Goal: Transaction & Acquisition: Book appointment/travel/reservation

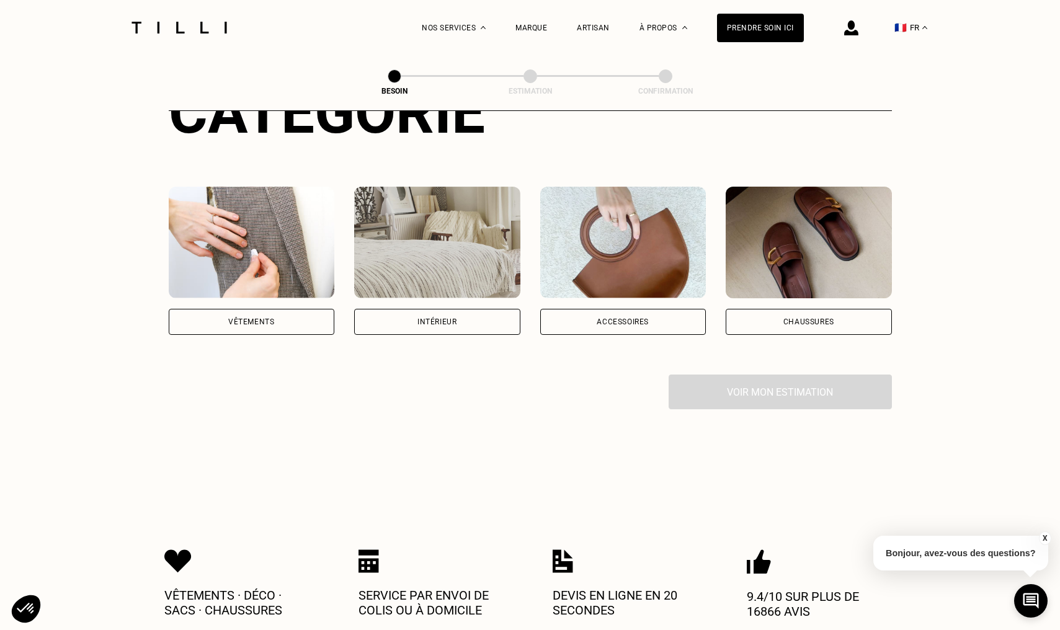
scroll to position [191, 0]
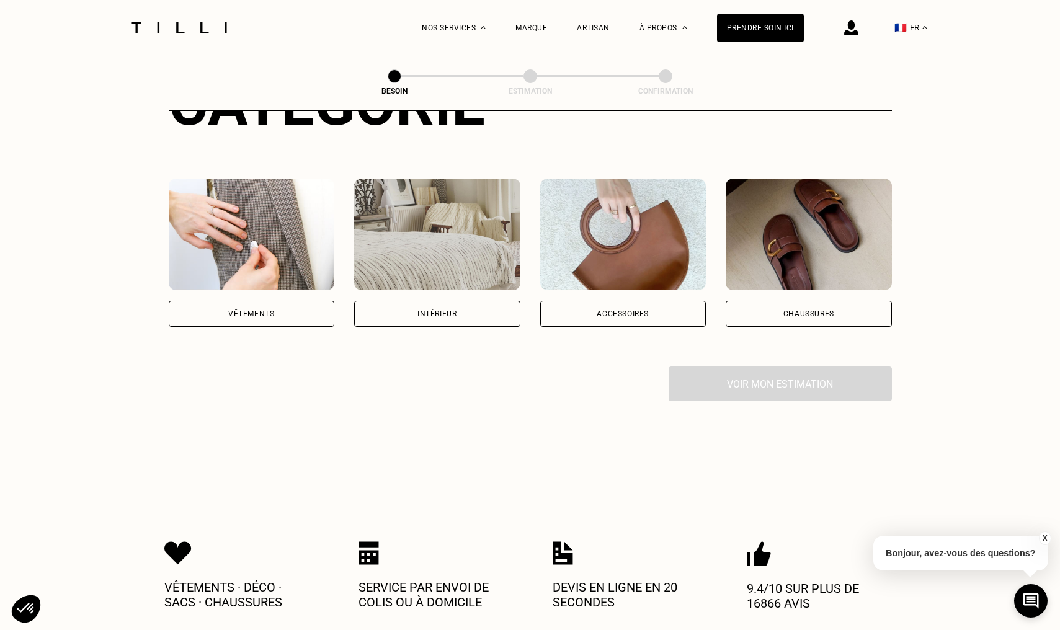
click at [216, 310] on div "Vêtements" at bounding box center [252, 314] width 166 height 26
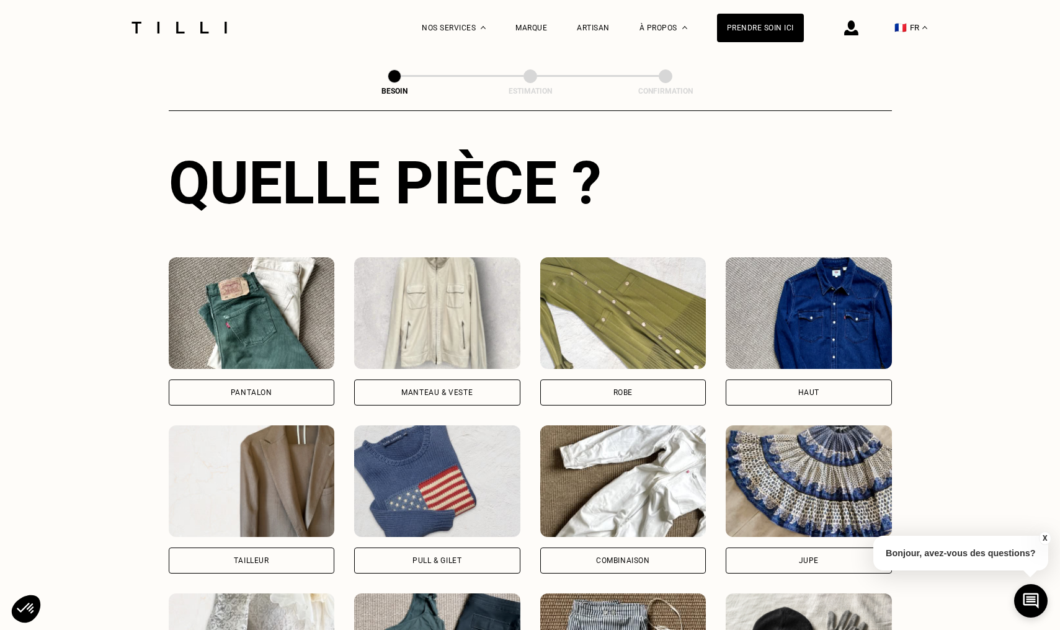
scroll to position [451, 0]
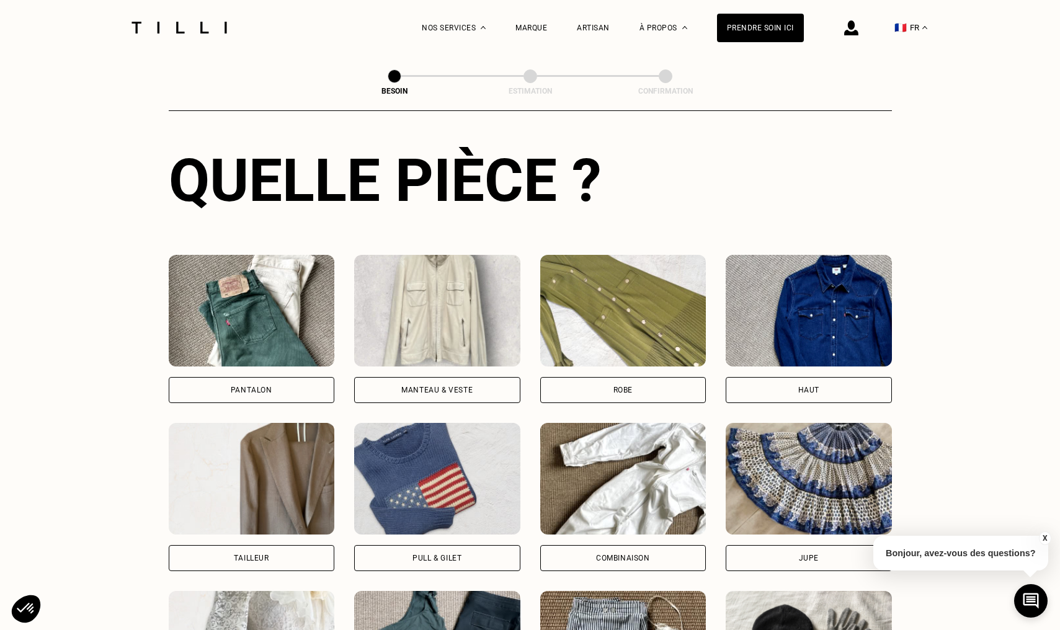
click at [454, 386] on div "Manteau & Veste" at bounding box center [436, 389] width 71 height 7
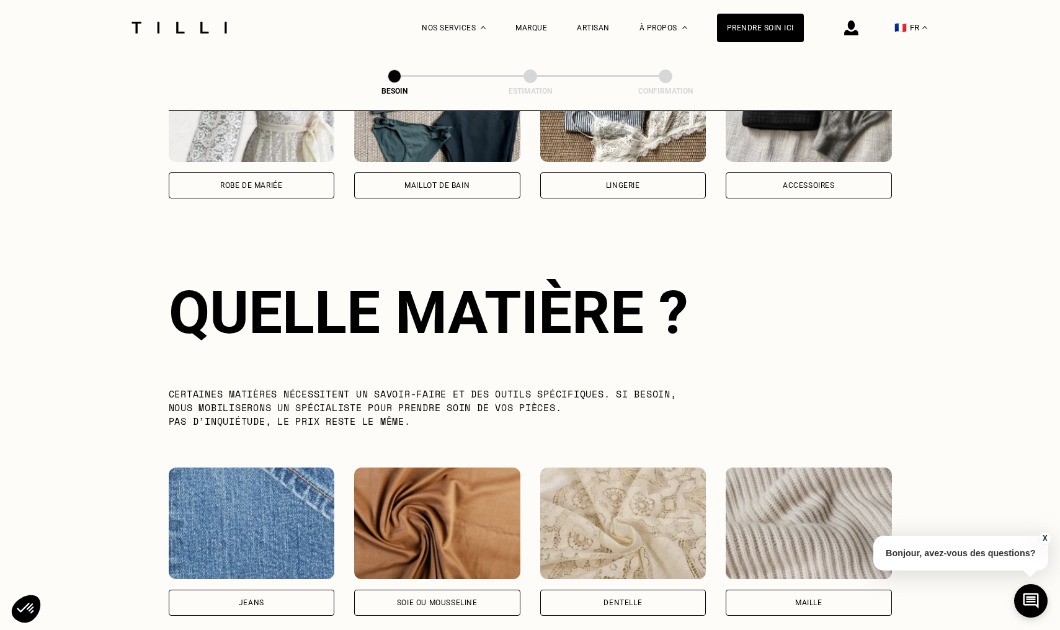
scroll to position [1077, 0]
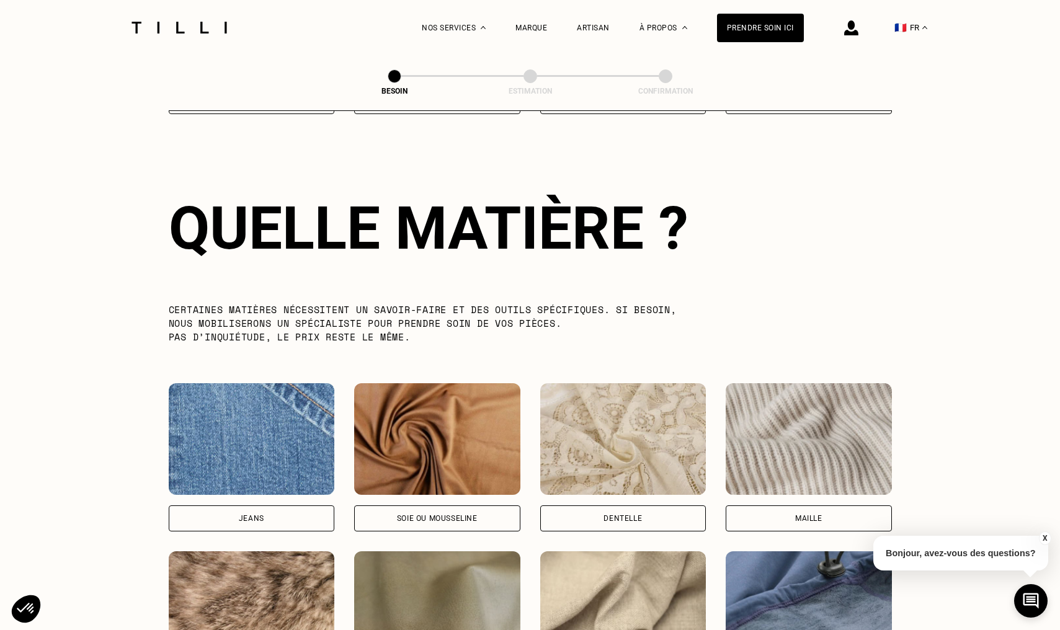
scroll to position [427, 0]
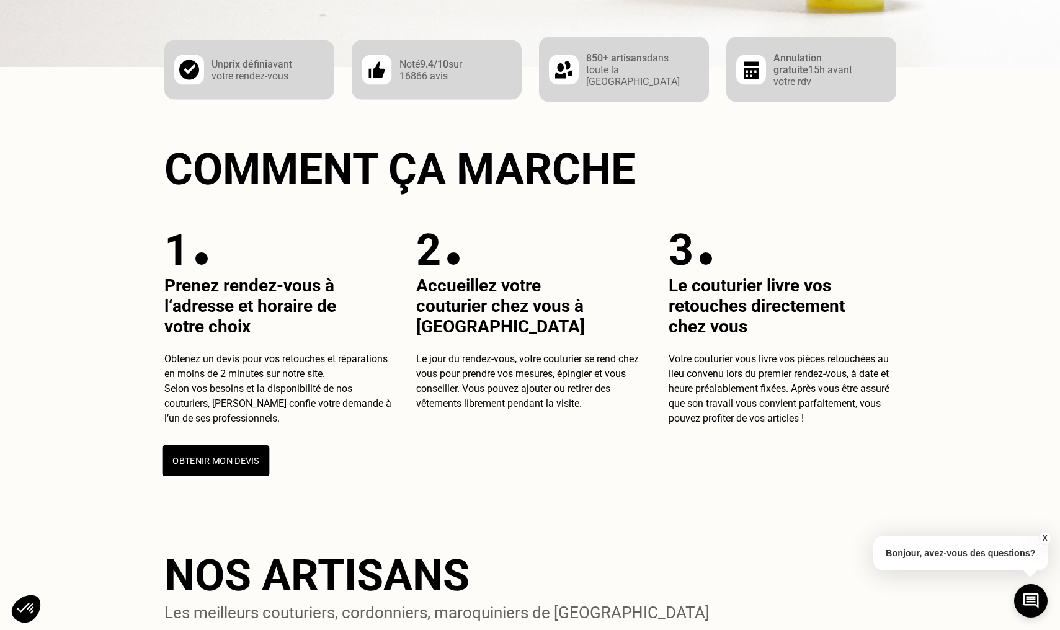
click at [200, 460] on button "Obtenir mon devis" at bounding box center [215, 460] width 107 height 31
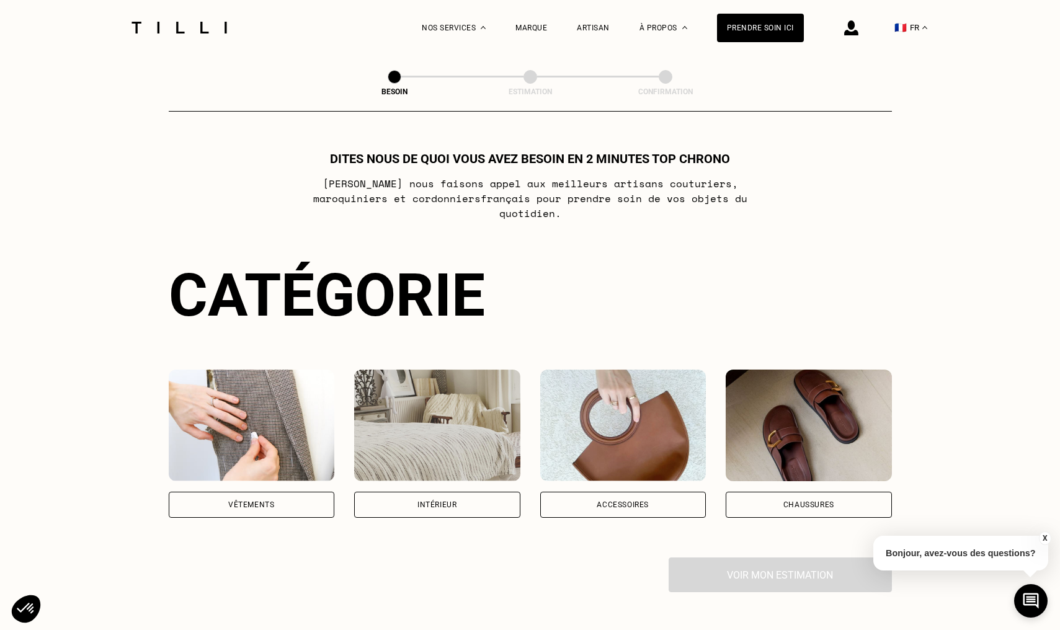
click at [260, 501] on div "Vêtements" at bounding box center [251, 504] width 46 height 7
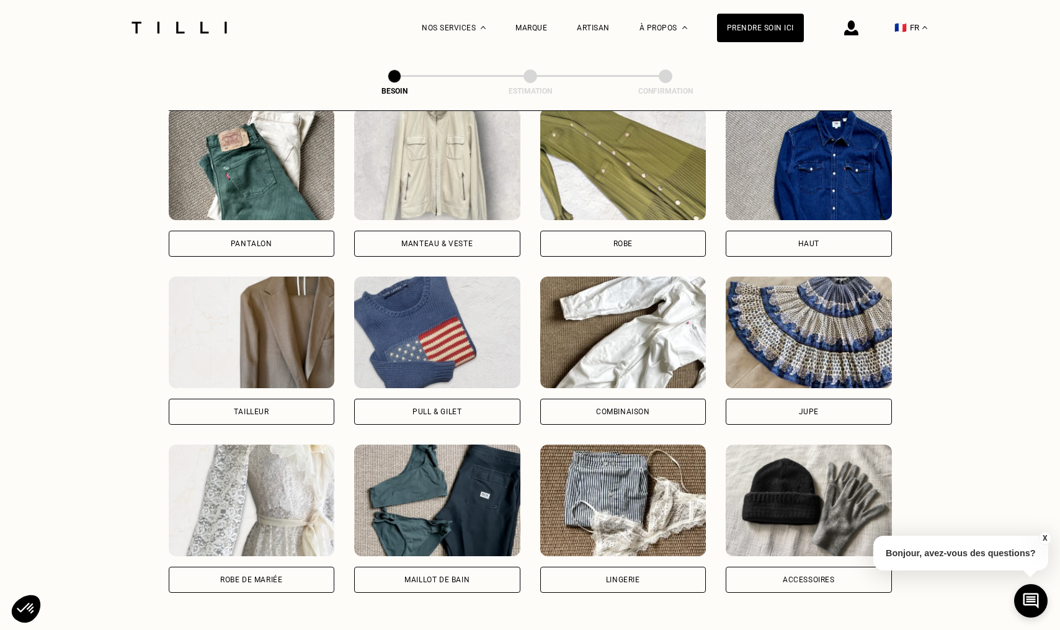
scroll to position [595, 0]
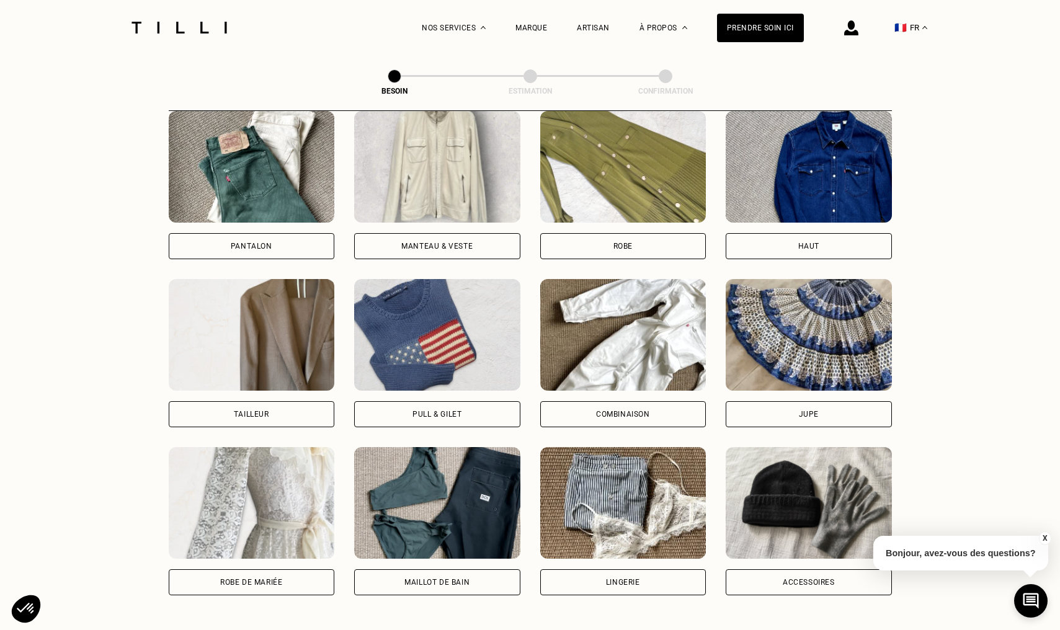
click at [239, 242] on div "Pantalon" at bounding box center [252, 245] width 42 height 7
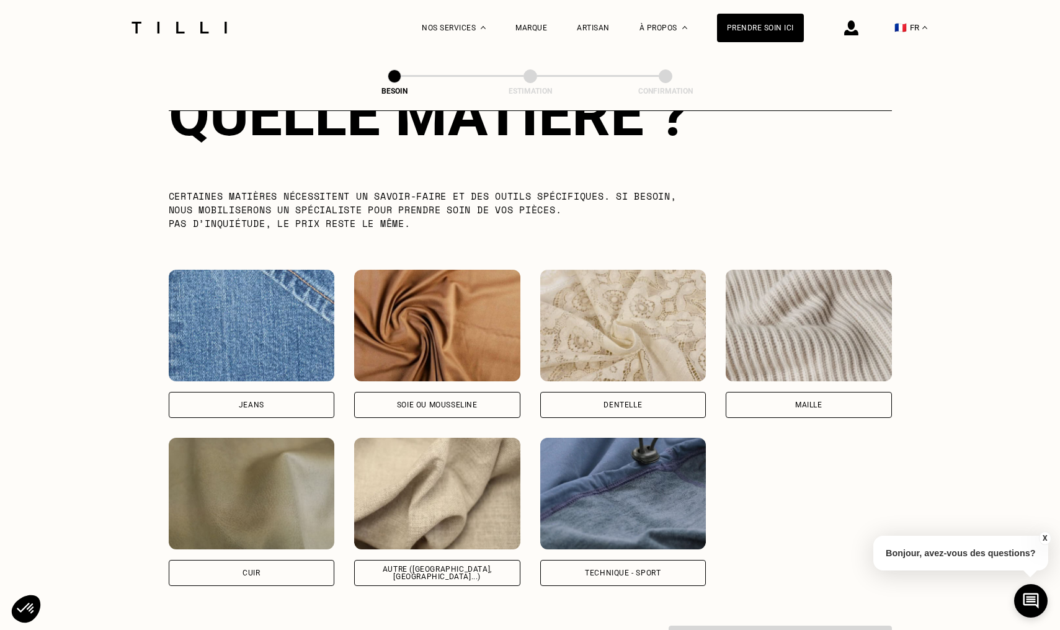
scroll to position [1191, 0]
click at [446, 564] on div "Autre ([GEOGRAPHIC_DATA], [GEOGRAPHIC_DATA]...)" at bounding box center [437, 572] width 166 height 26
select select "FR"
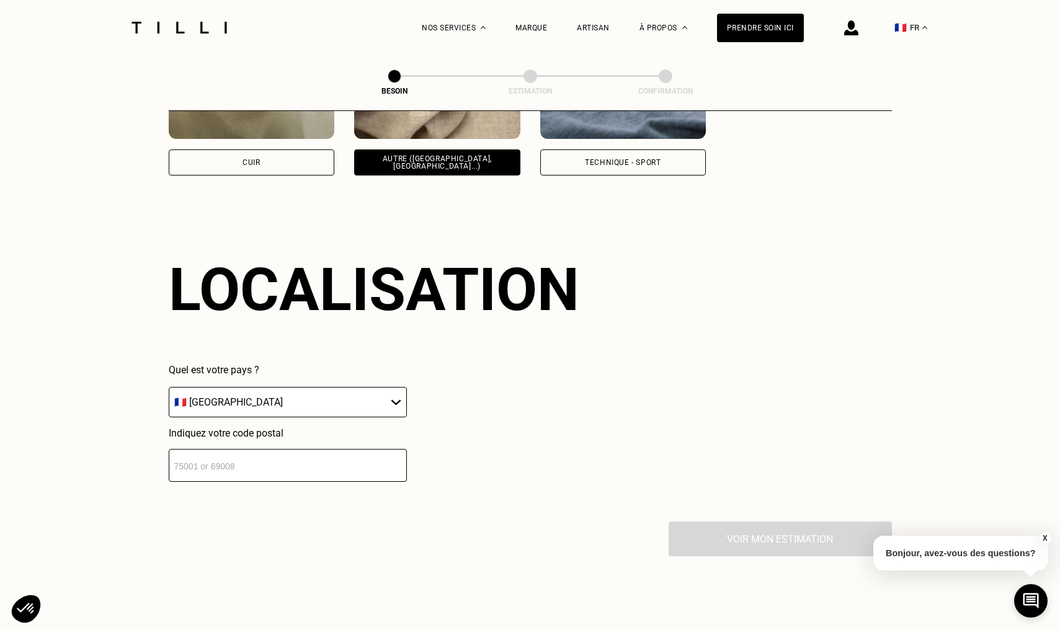
scroll to position [1662, 0]
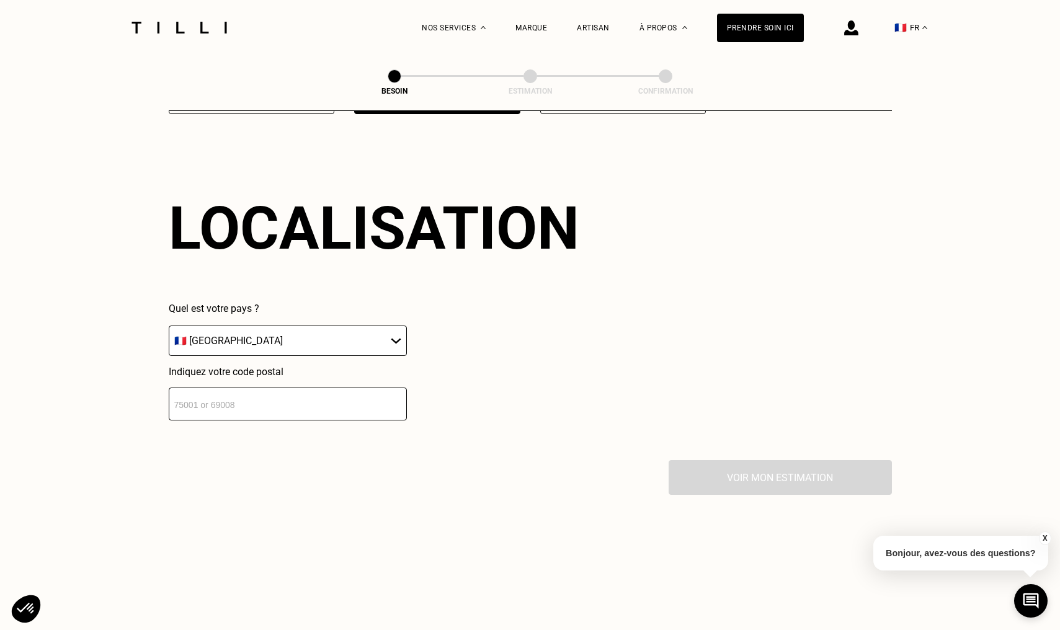
click at [322, 407] on input "number" at bounding box center [288, 404] width 238 height 33
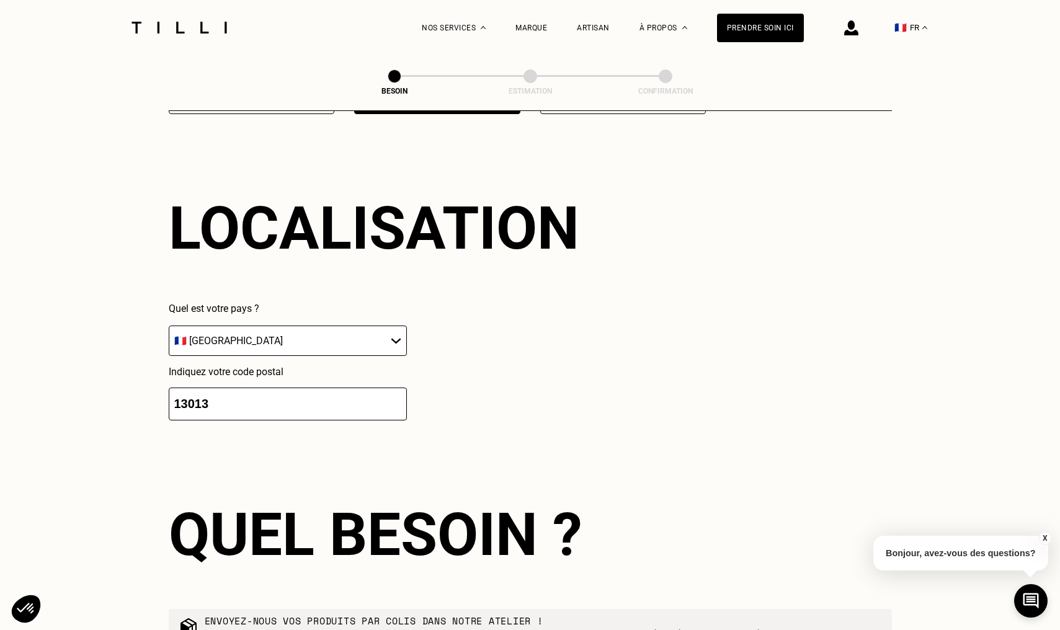
scroll to position [1973, 0]
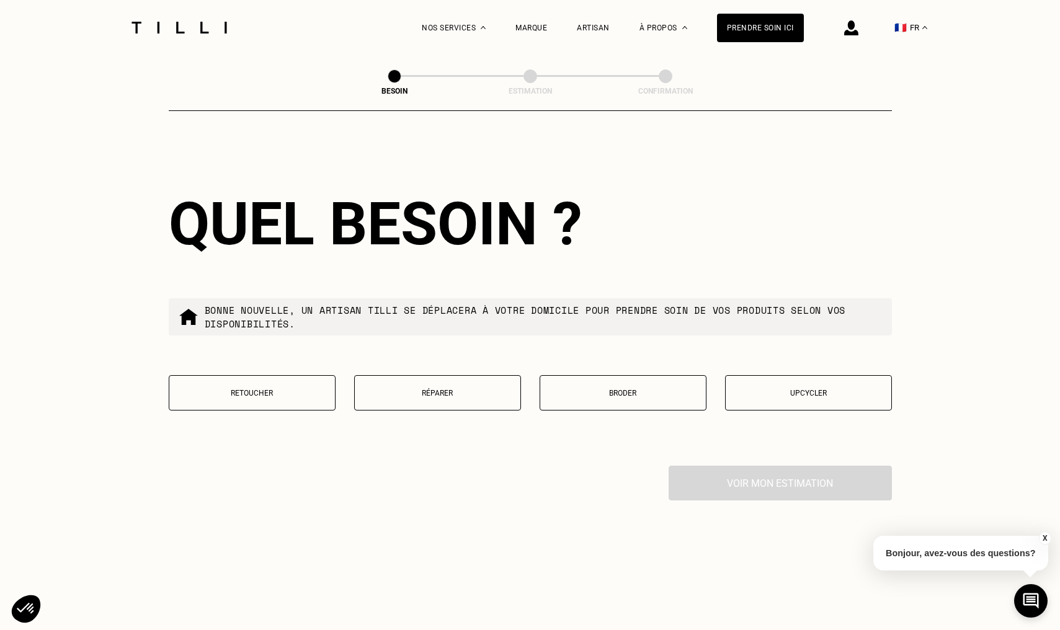
type input "13013"
click at [280, 389] on button "Retoucher" at bounding box center [252, 392] width 167 height 35
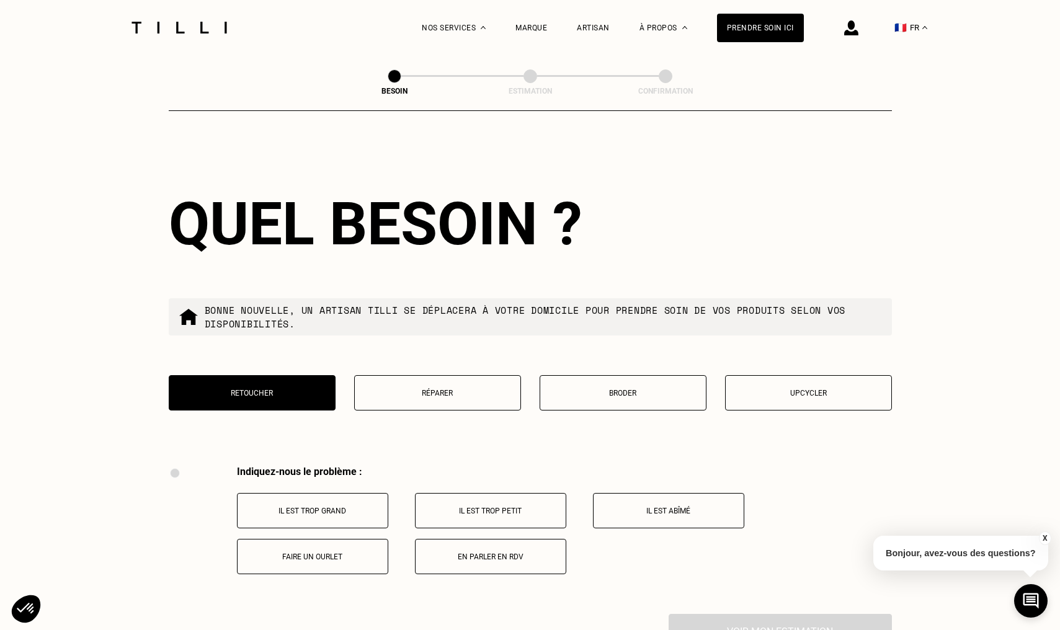
scroll to position [2289, 0]
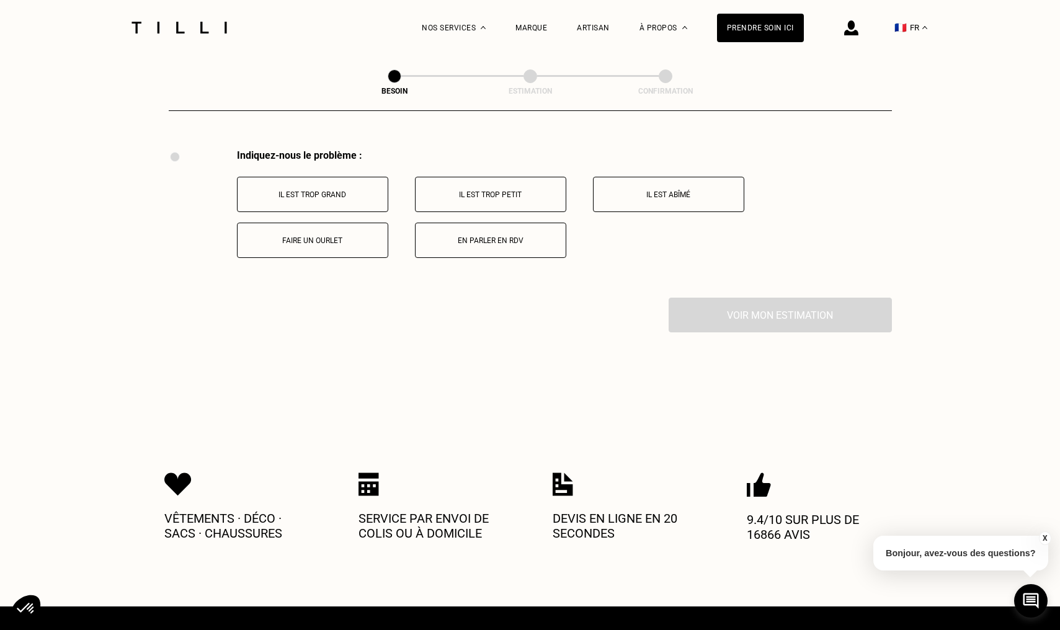
click at [355, 236] on p "Faire un ourlet" at bounding box center [313, 240] width 138 height 9
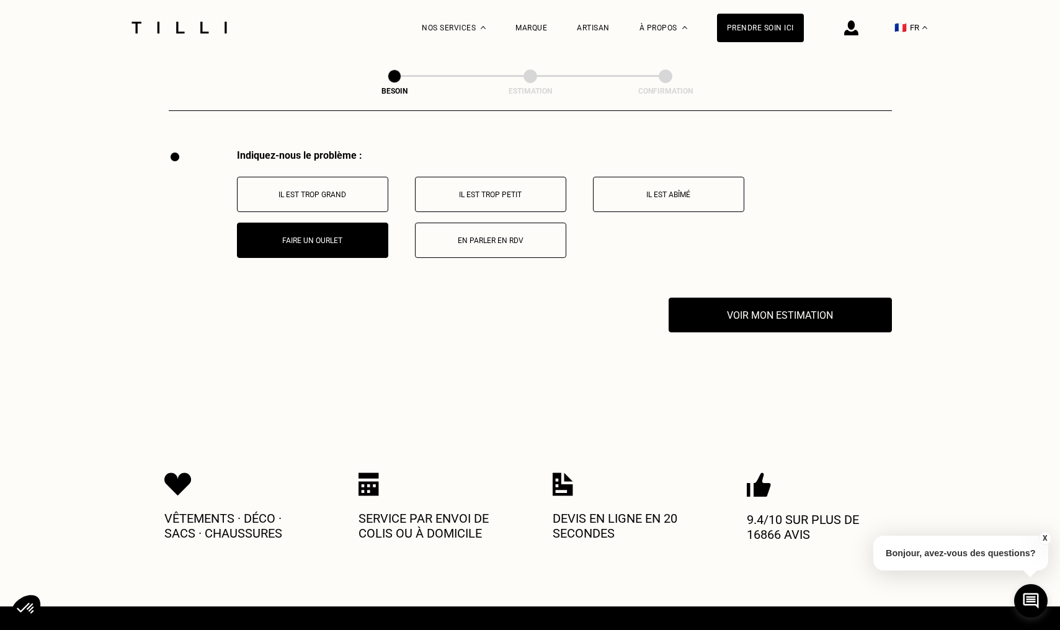
scroll to position [2437, 0]
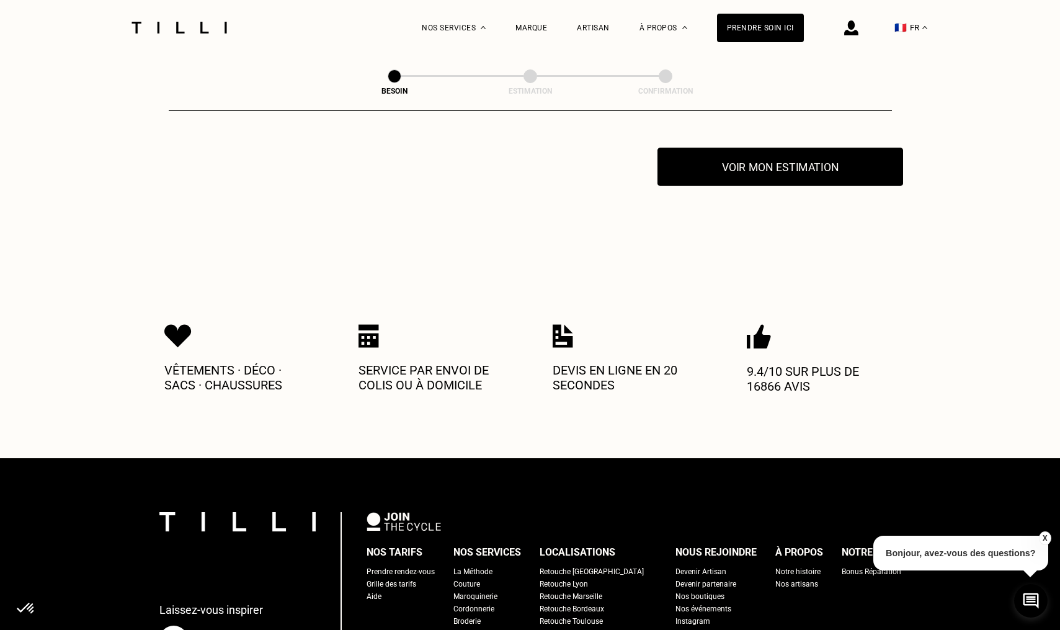
click at [764, 157] on button "Voir mon estimation" at bounding box center [780, 167] width 246 height 38
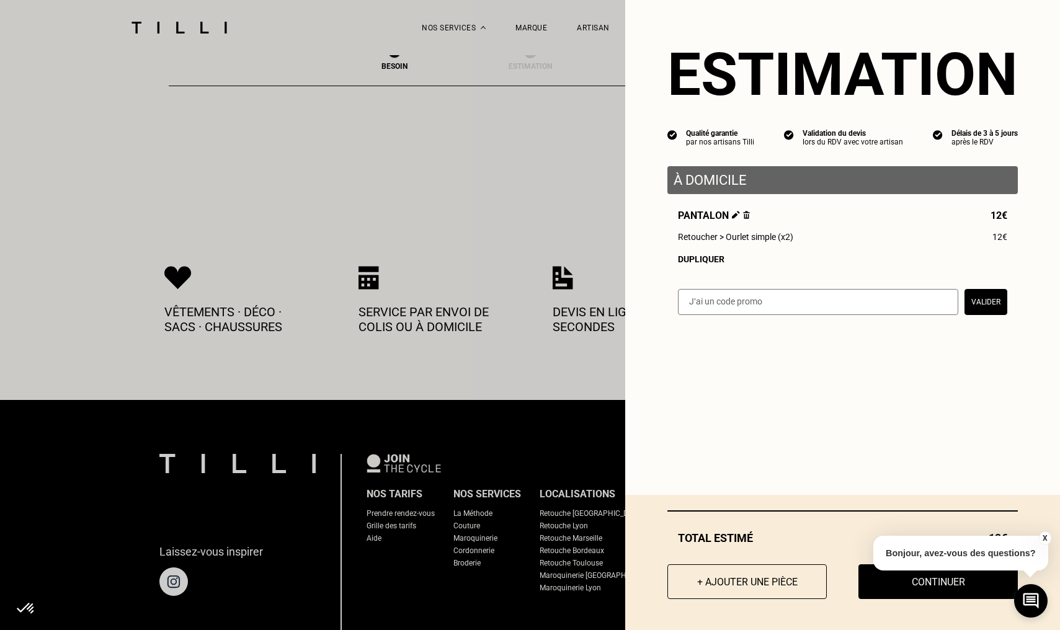
scroll to position [2495, 0]
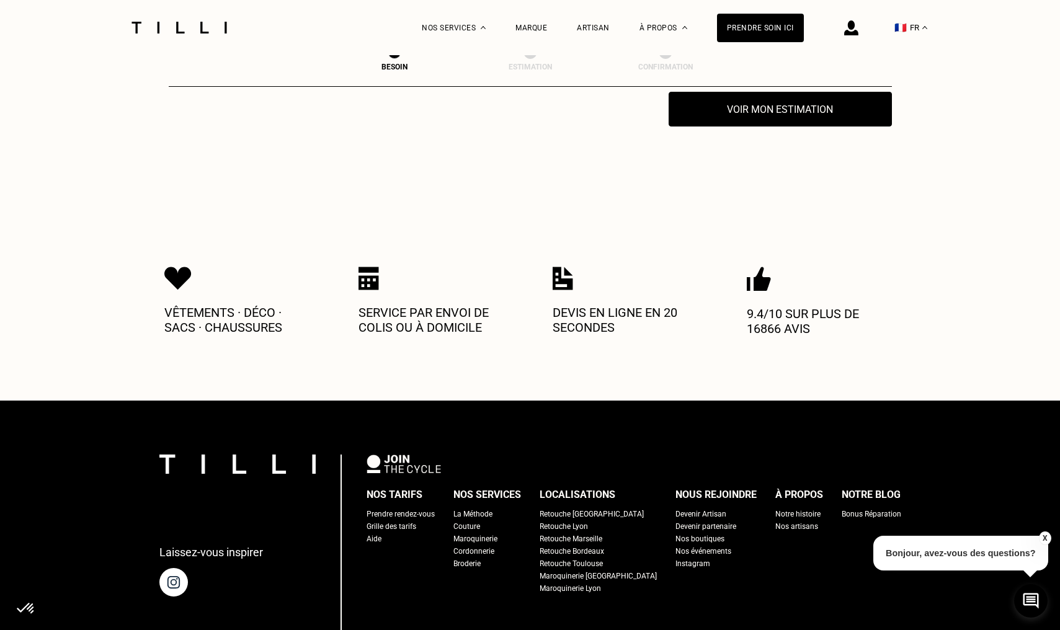
click at [1045, 538] on button "X" at bounding box center [1044, 538] width 12 height 14
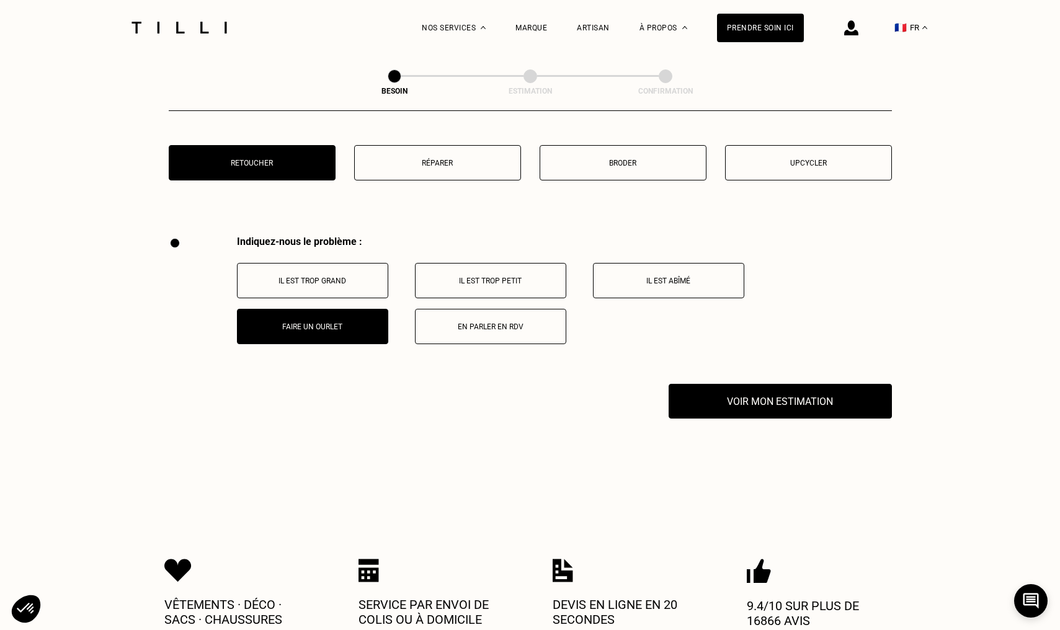
scroll to position [2402, 0]
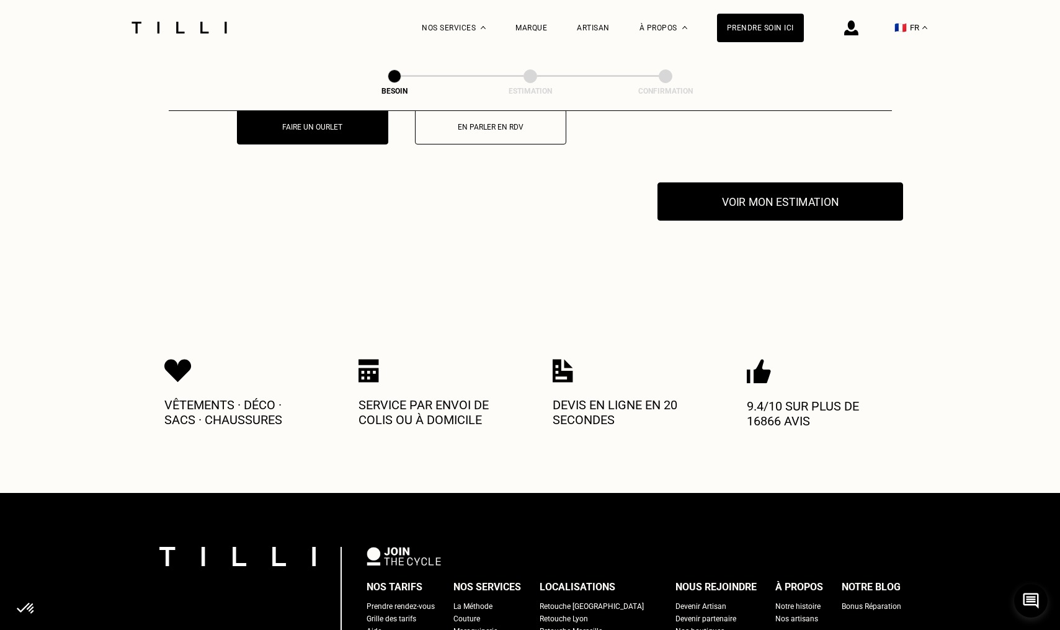
click at [782, 202] on button "Voir mon estimation" at bounding box center [780, 201] width 246 height 38
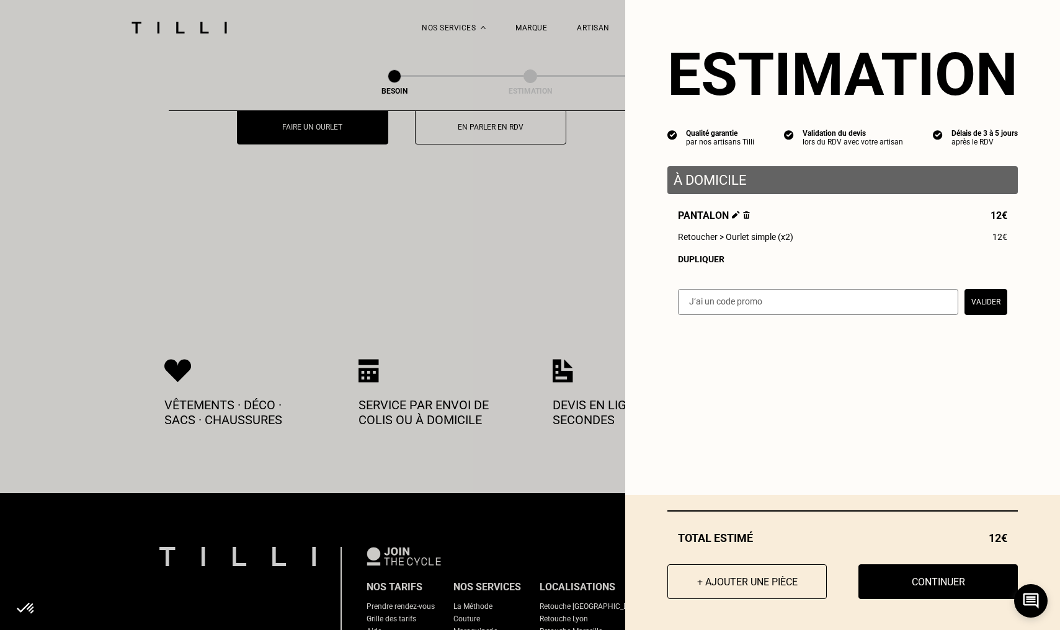
click at [733, 213] on img at bounding box center [736, 215] width 8 height 8
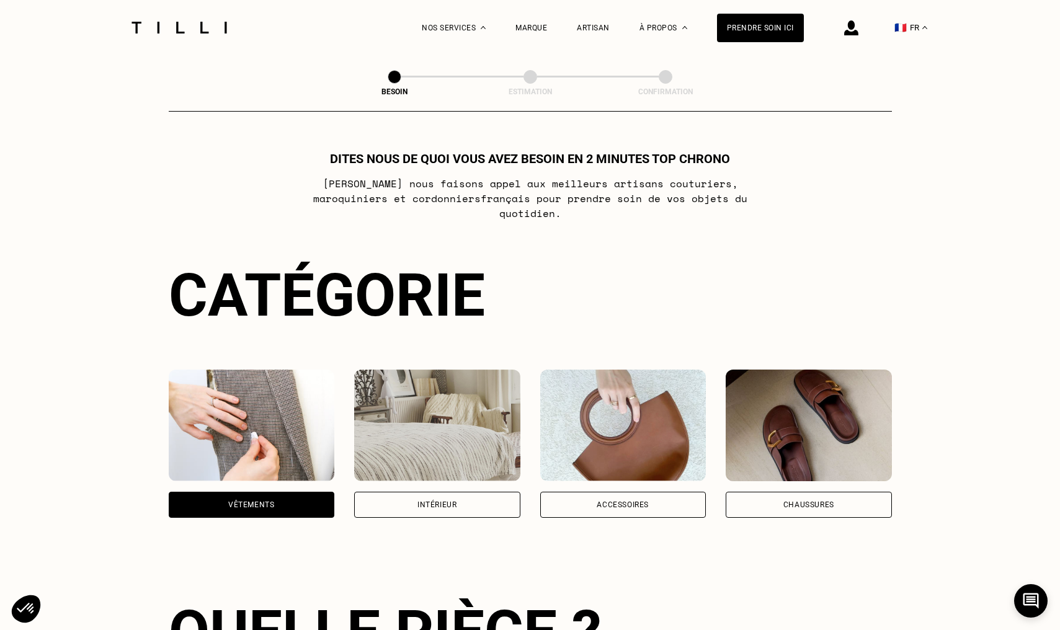
scroll to position [0, 0]
click at [737, 35] on div "Prendre soin ici" at bounding box center [760, 28] width 87 height 29
select select "FR"
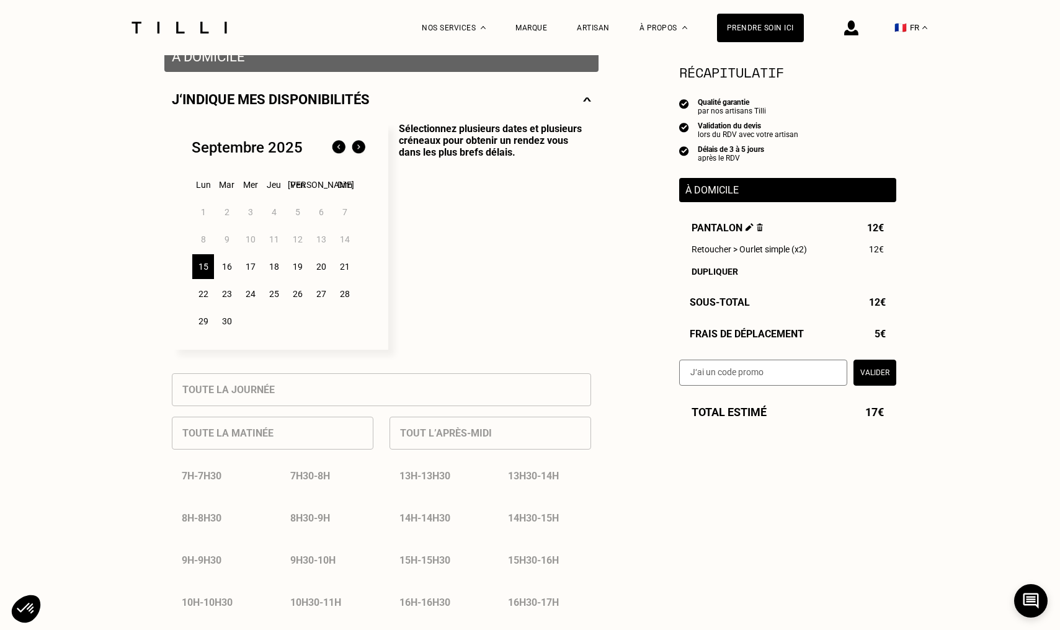
scroll to position [259, 0]
click at [724, 270] on div "Dupliquer" at bounding box center [787, 272] width 192 height 10
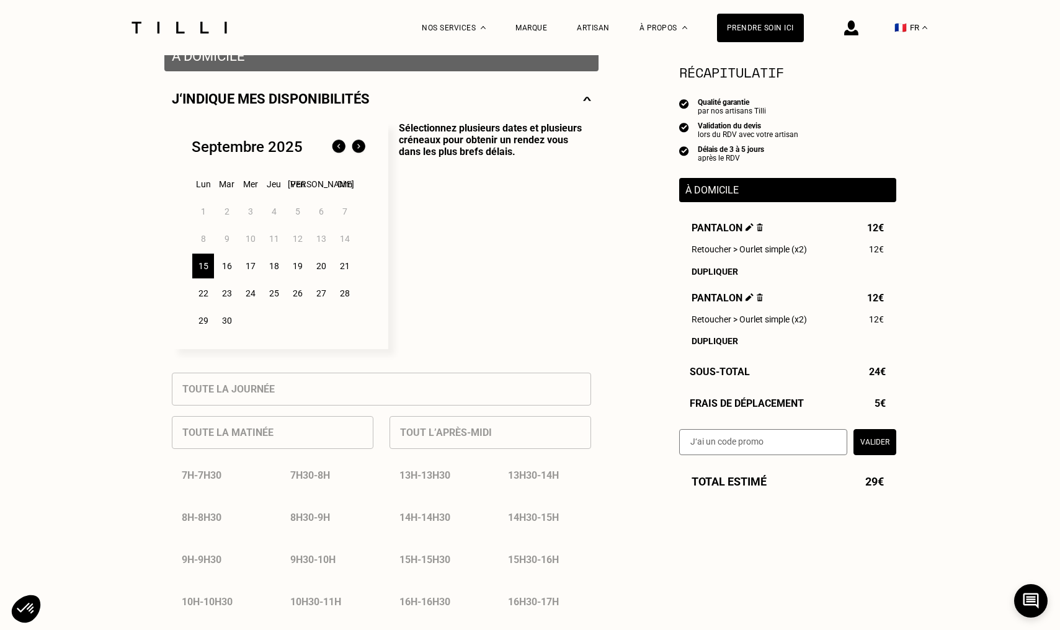
click at [724, 270] on div "Dupliquer" at bounding box center [787, 272] width 192 height 10
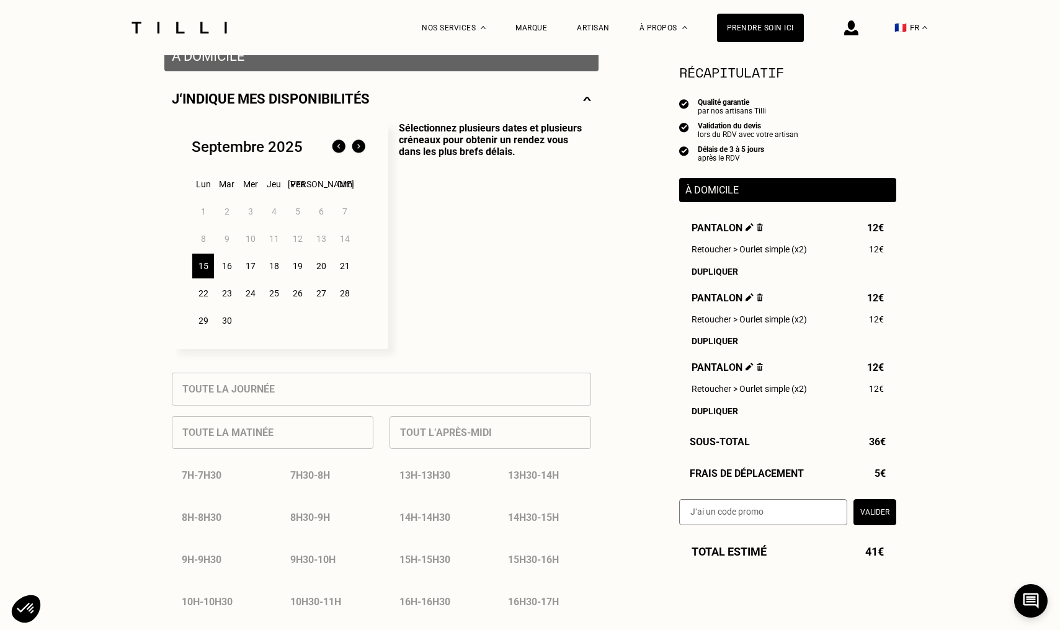
click at [724, 270] on div "Dupliquer" at bounding box center [787, 272] width 192 height 10
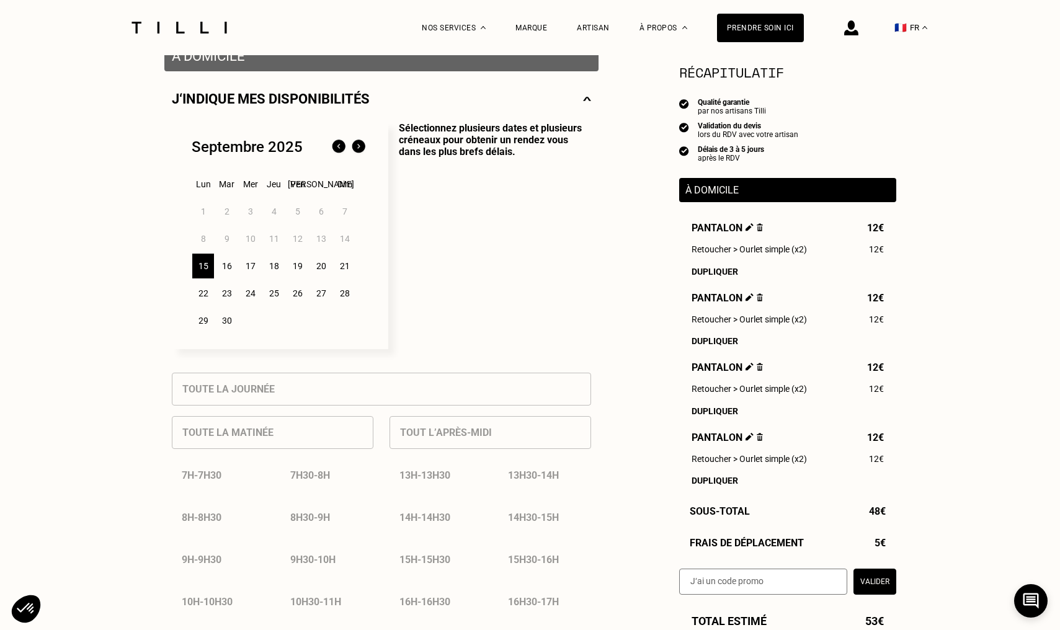
click at [724, 270] on div "Dupliquer" at bounding box center [787, 272] width 192 height 10
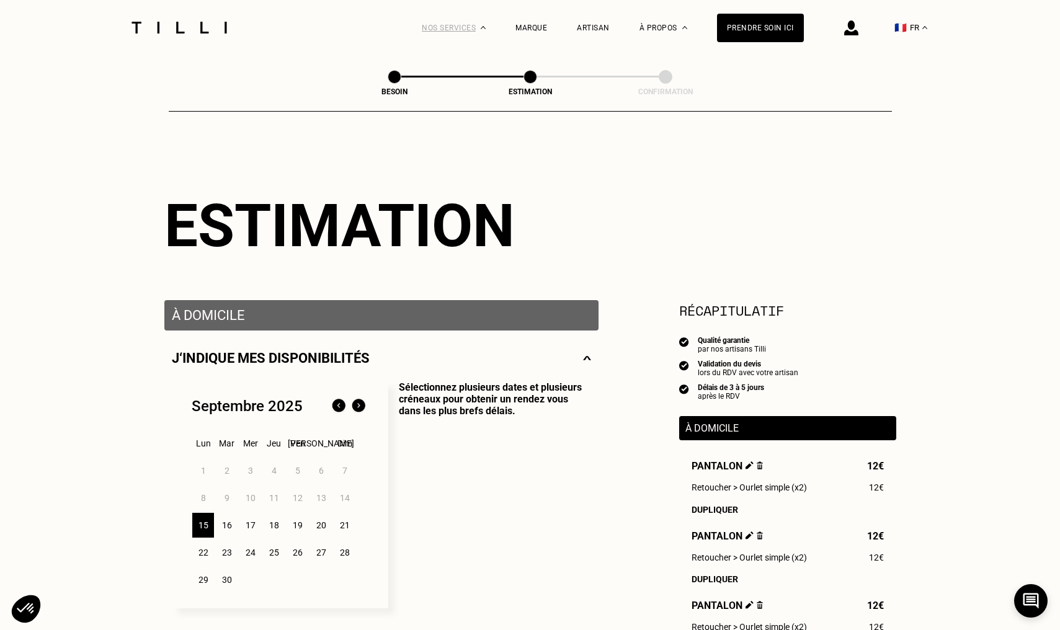
scroll to position [0, 0]
click at [451, 77] on span "La Méthode" at bounding box center [454, 81] width 45 height 9
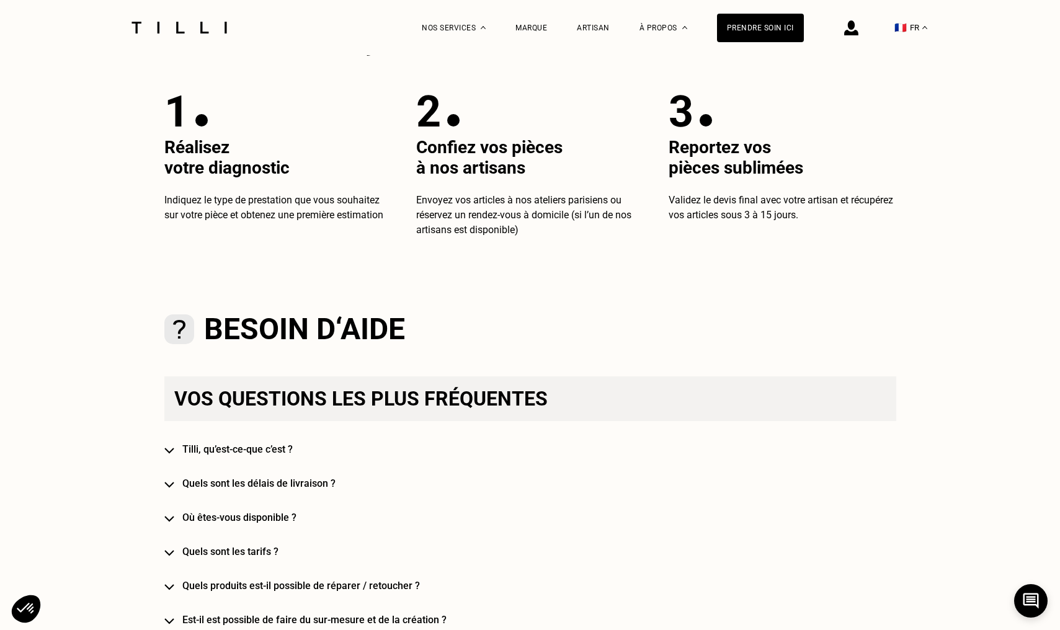
scroll to position [496, 0]
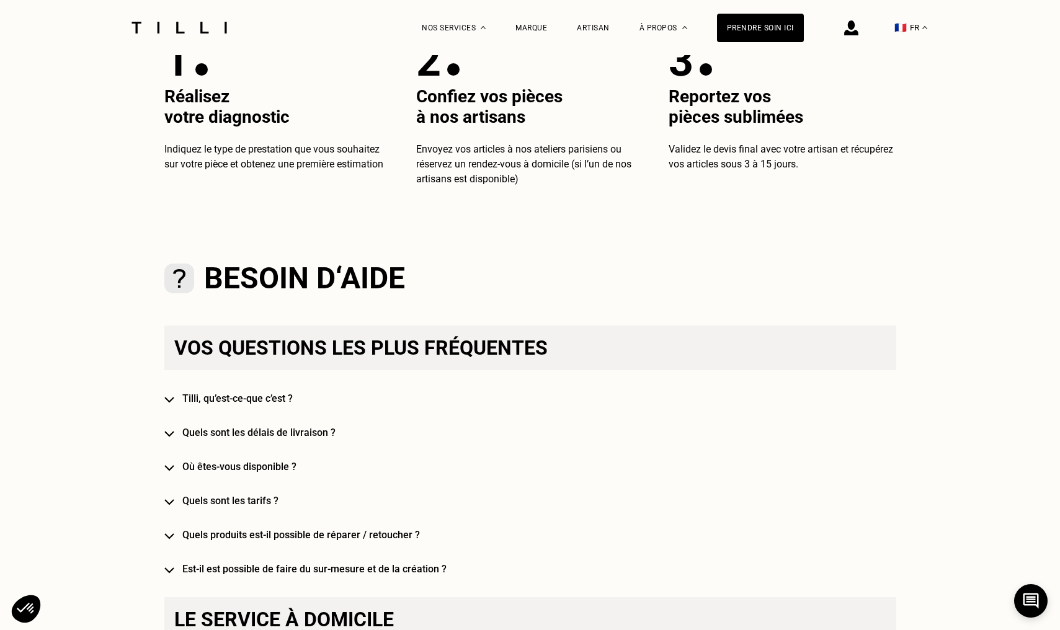
click at [334, 535] on h4 "Quels produits est-il possible de réparer / retoucher ?" at bounding box center [548, 535] width 732 height 12
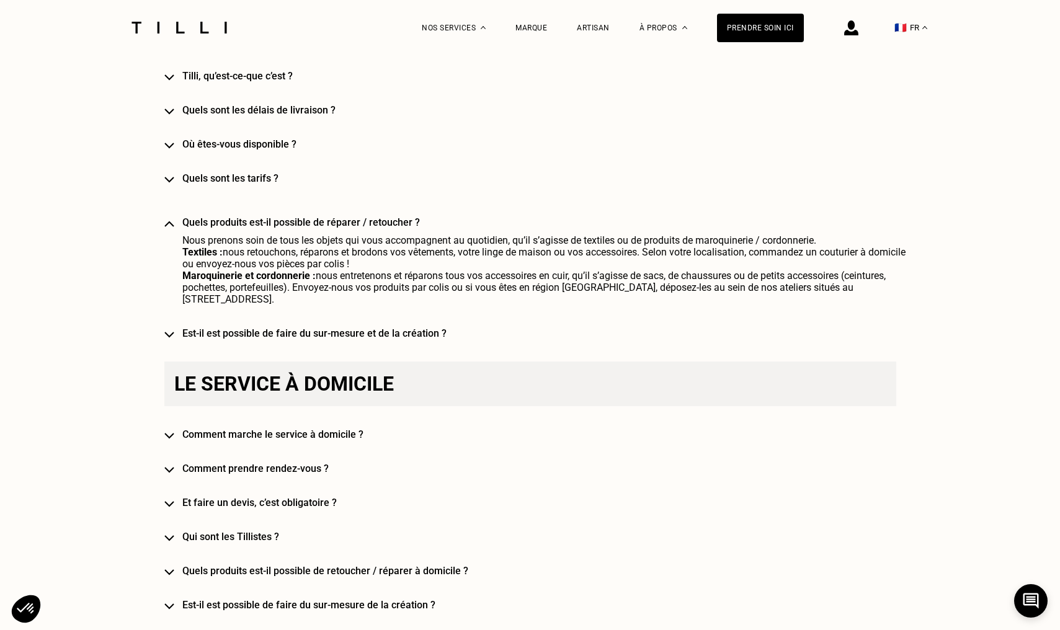
scroll to position [973, 0]
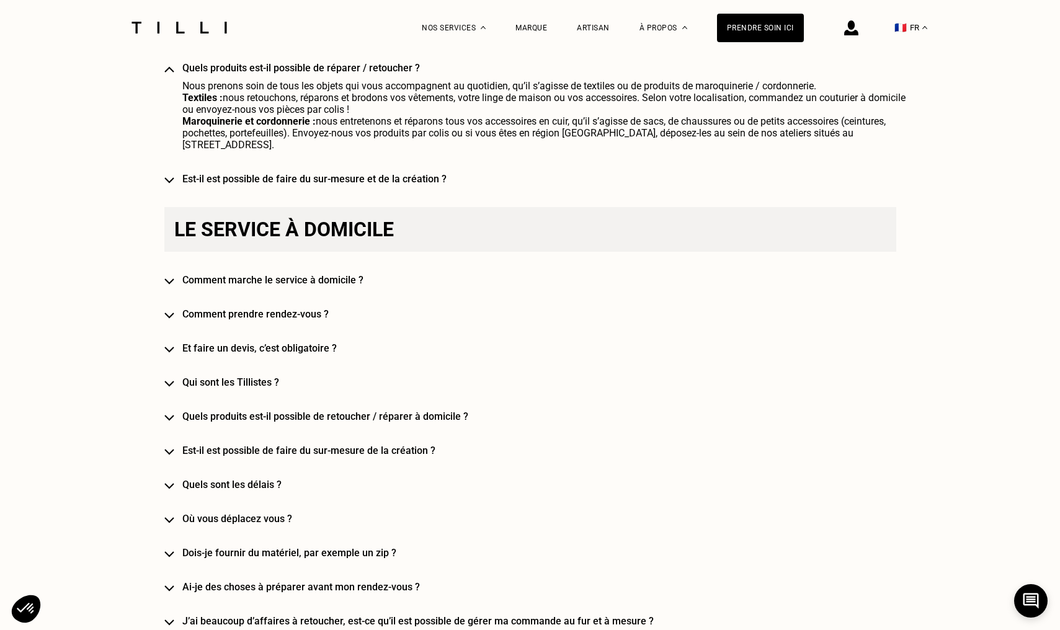
click at [262, 280] on h4 "Comment marche le service à domicile ?" at bounding box center [548, 280] width 732 height 12
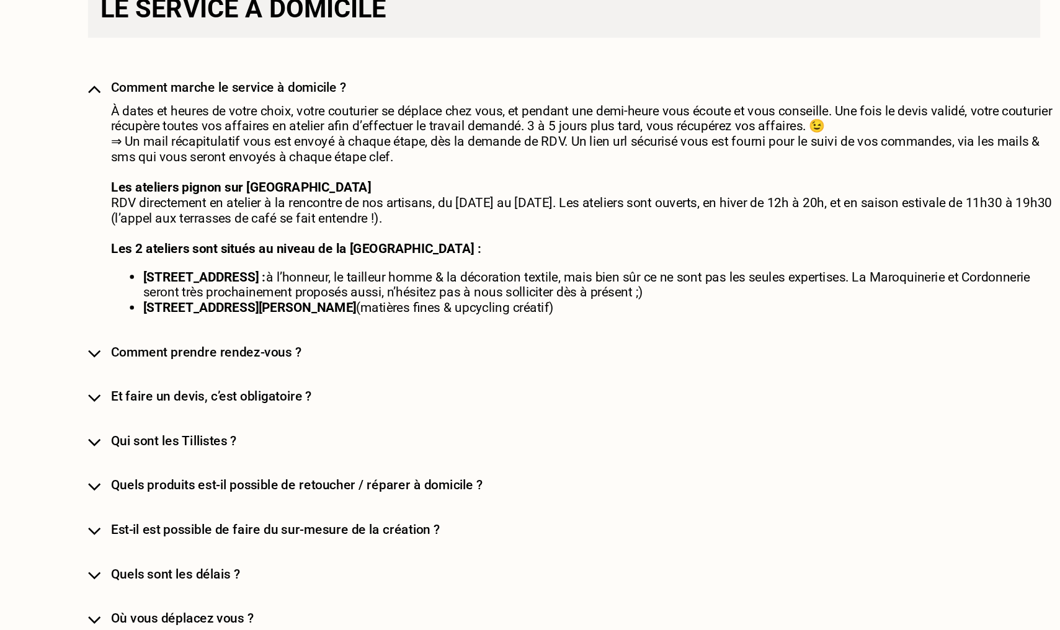
scroll to position [1051, 0]
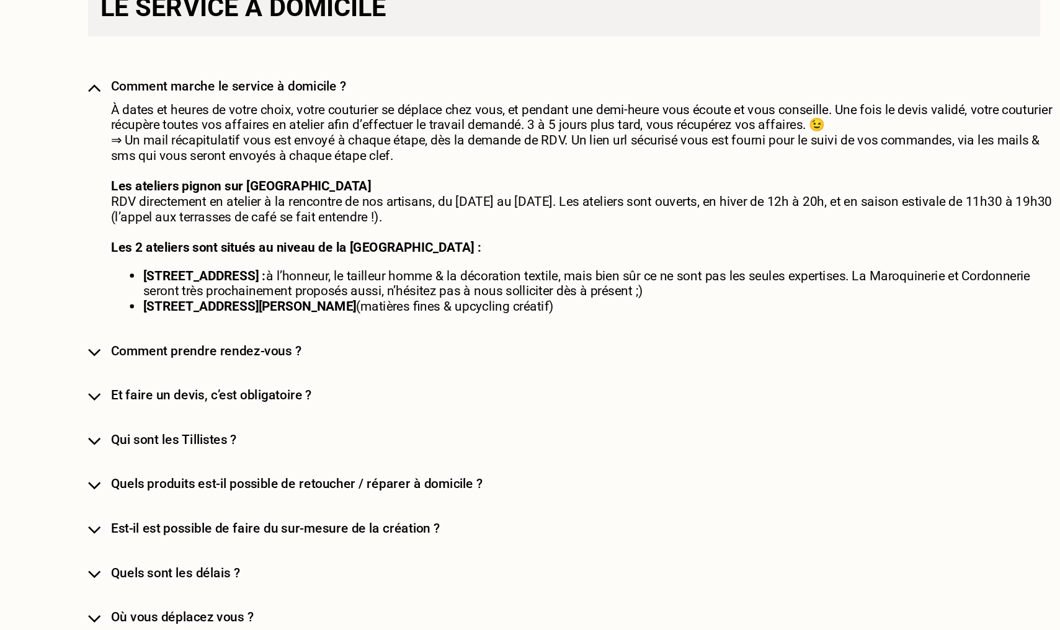
click at [182, 512] on h4 "Quels produits est-il possible de retoucher / réparer à domicile ?" at bounding box center [548, 518] width 732 height 12
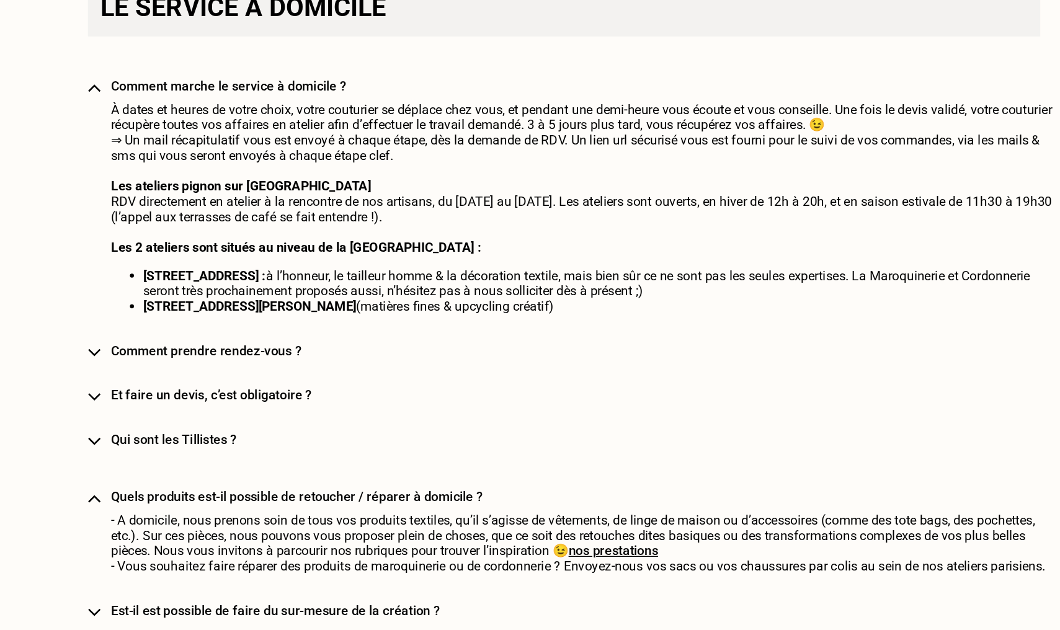
click at [174, 376] on div "Le service à domicile Comment marche le service à domicile ? À dates et heures …" at bounding box center [530, 630] width 732 height 1003
click at [182, 522] on h4 "Quels produits est-il possible de retoucher / réparer à domicile ?" at bounding box center [548, 528] width 732 height 12
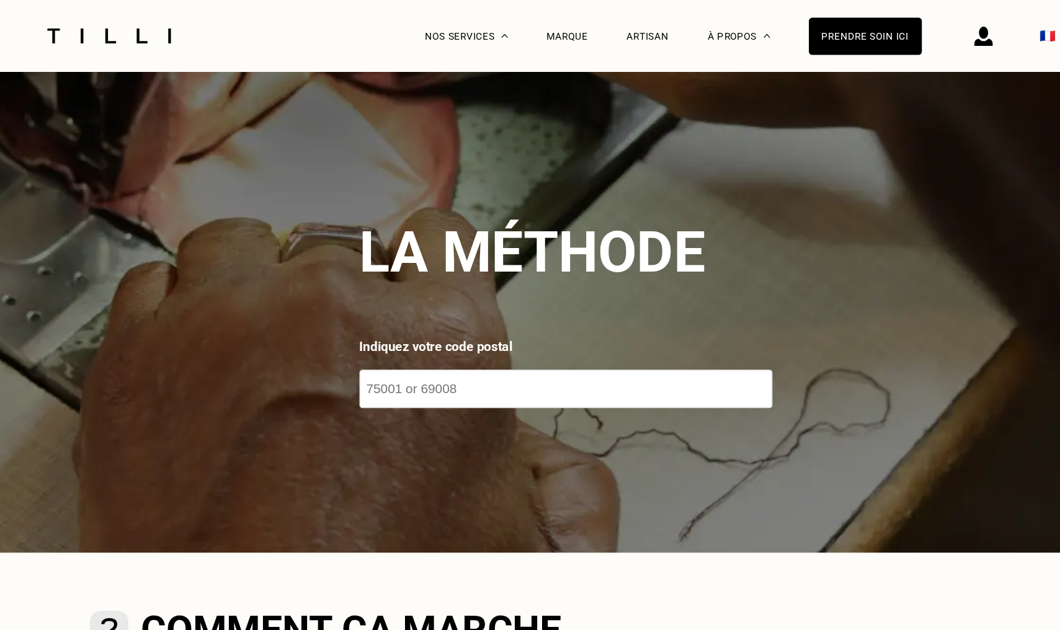
scroll to position [0, 0]
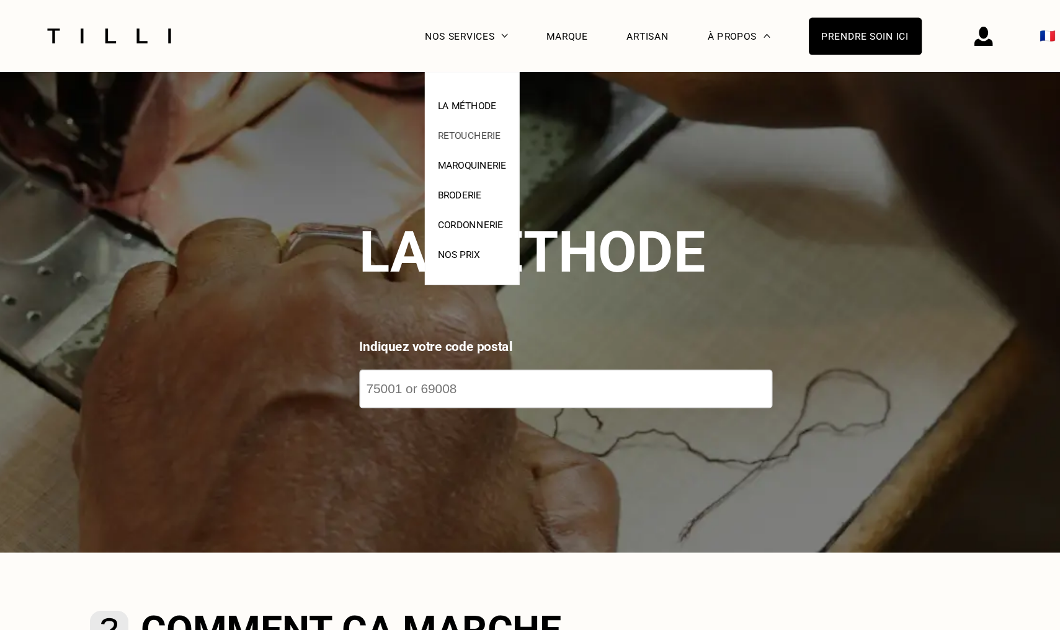
click at [432, 105] on span "Retoucherie" at bounding box center [456, 104] width 48 height 9
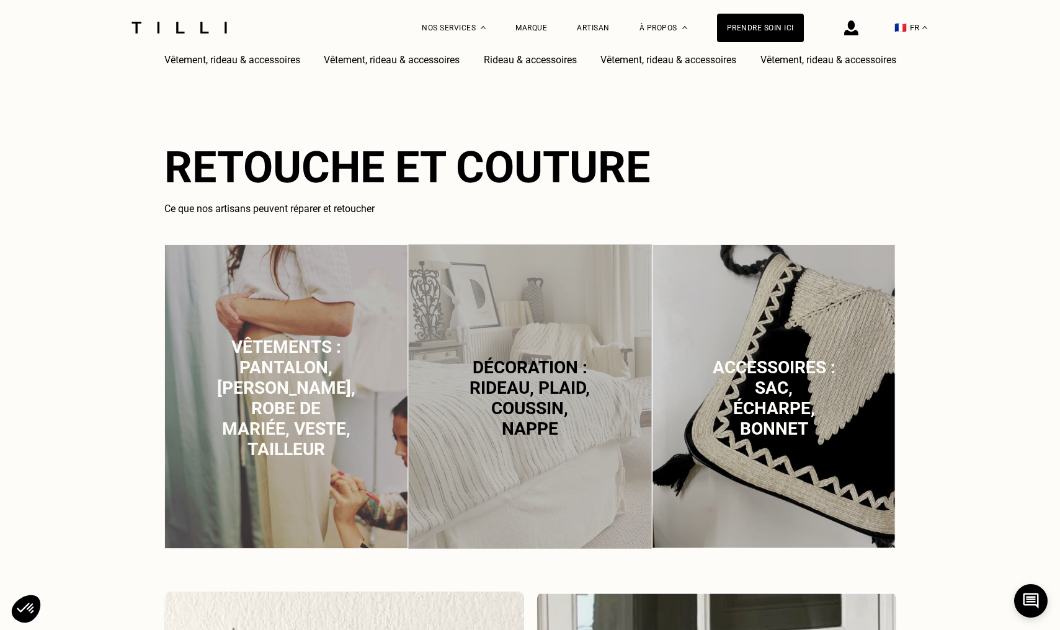
click at [237, 370] on p "Vêtements : pantalon, [PERSON_NAME], robe de mariée, veste, tailleur" at bounding box center [286, 398] width 138 height 123
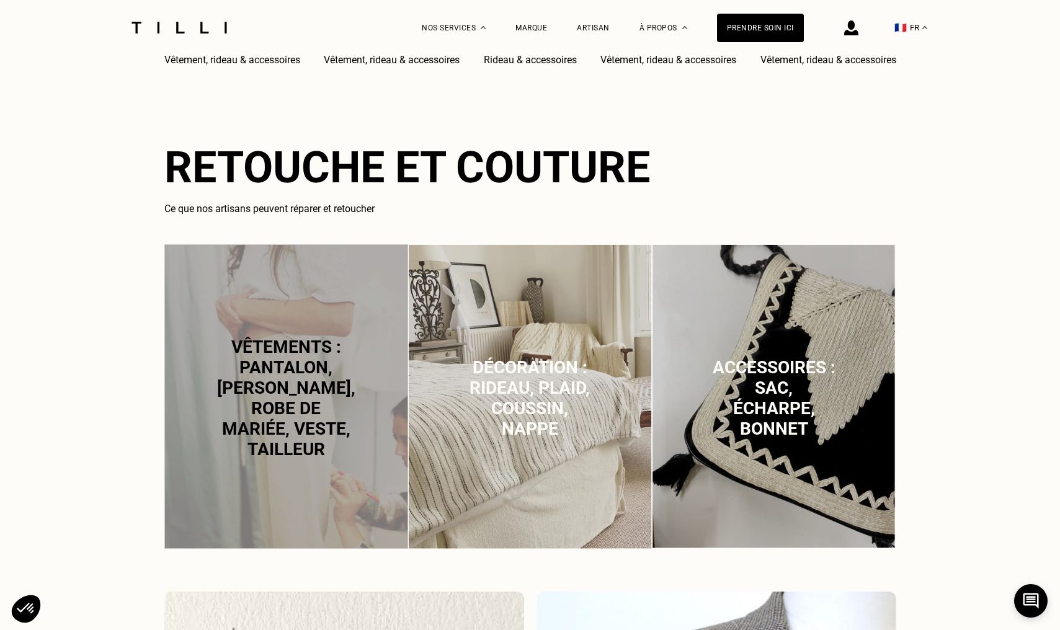
scroll to position [1268, 0]
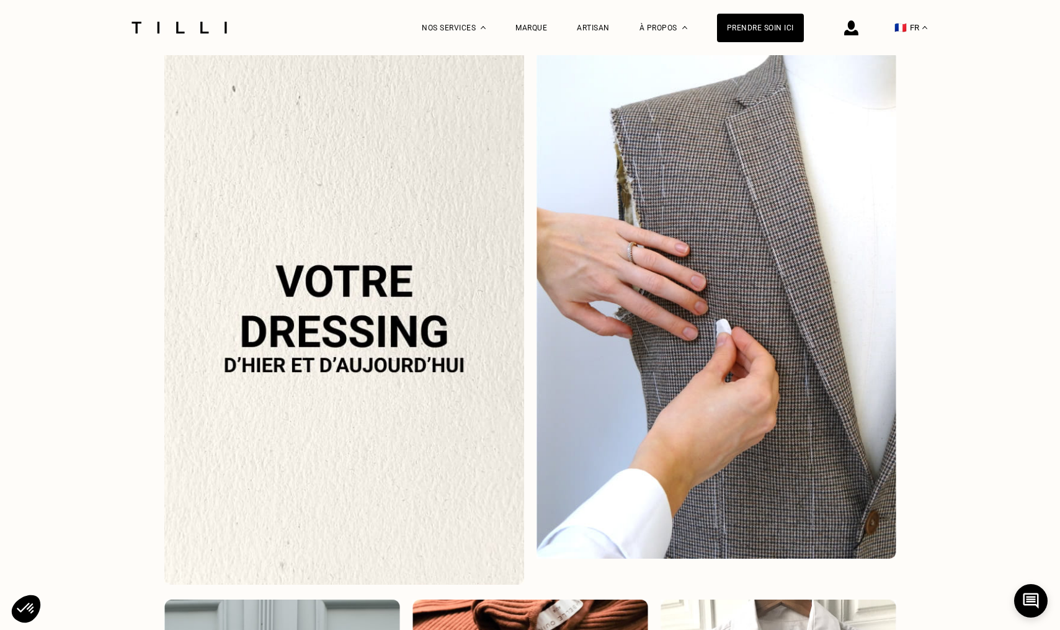
click at [162, 35] on div at bounding box center [179, 27] width 104 height 55
click at [168, 32] on img at bounding box center [179, 28] width 104 height 12
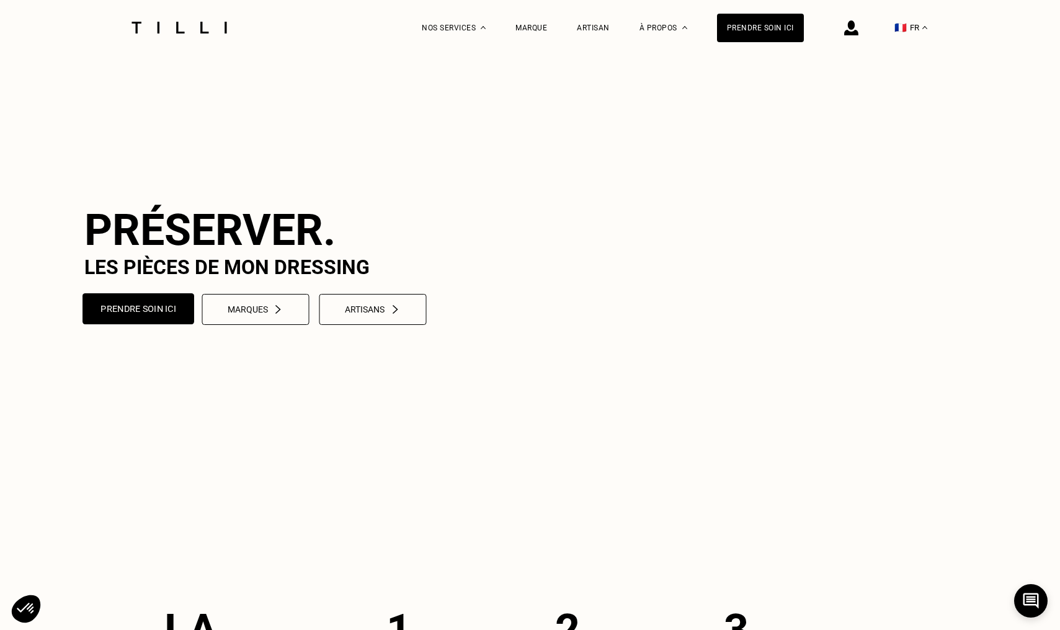
click at [136, 324] on button "Prendre soin ici" at bounding box center [138, 308] width 112 height 31
select select "FR"
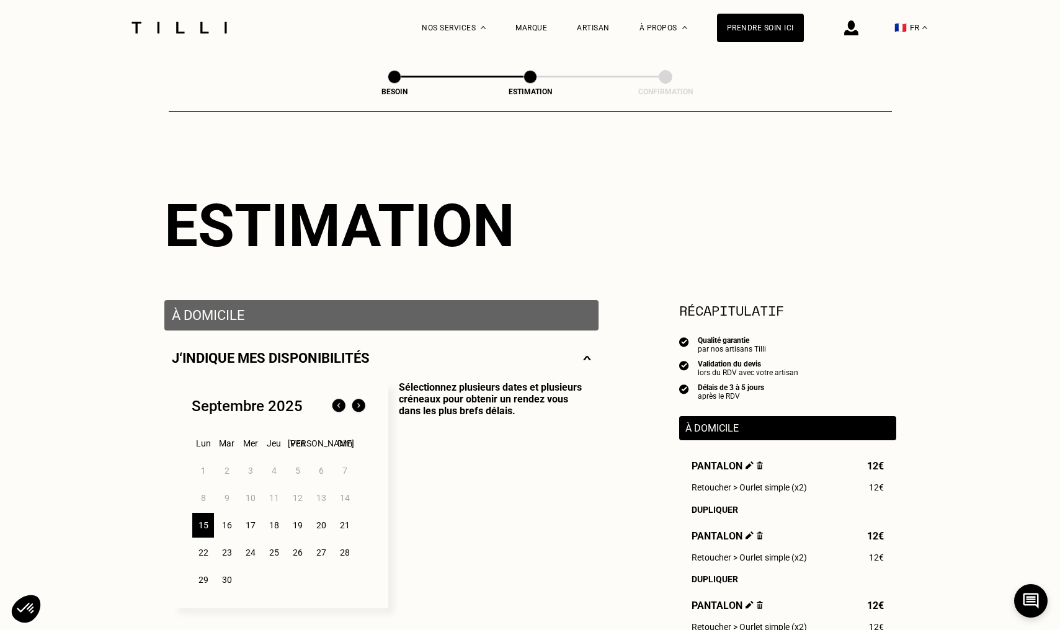
click at [450, 104] on span "Retoucherie" at bounding box center [456, 104] width 48 height 9
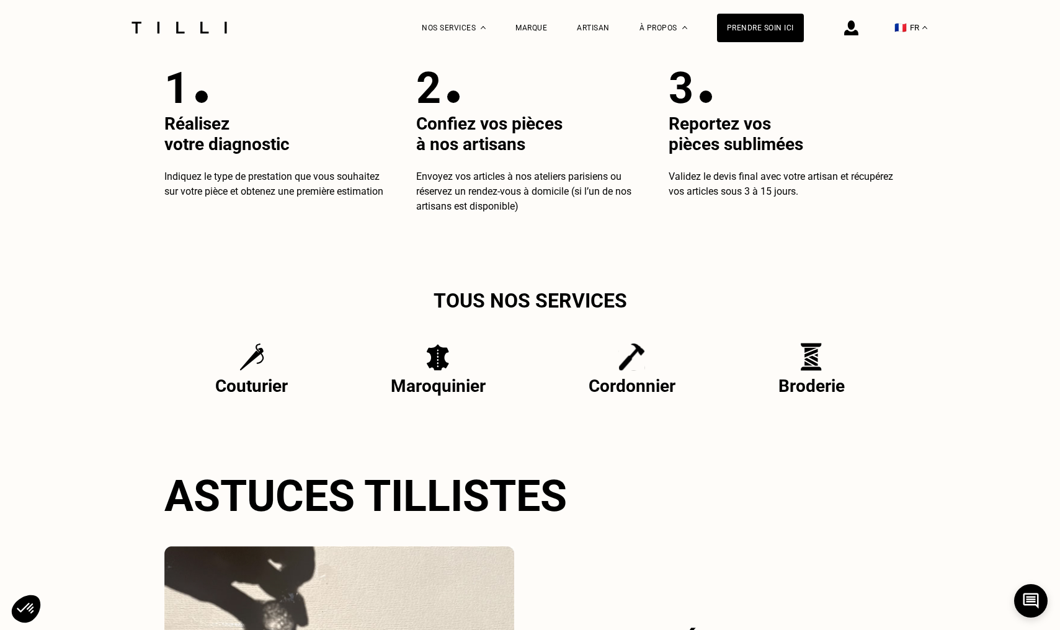
scroll to position [2425, 0]
click at [241, 384] on p "Couturier" at bounding box center [252, 387] width 80 height 22
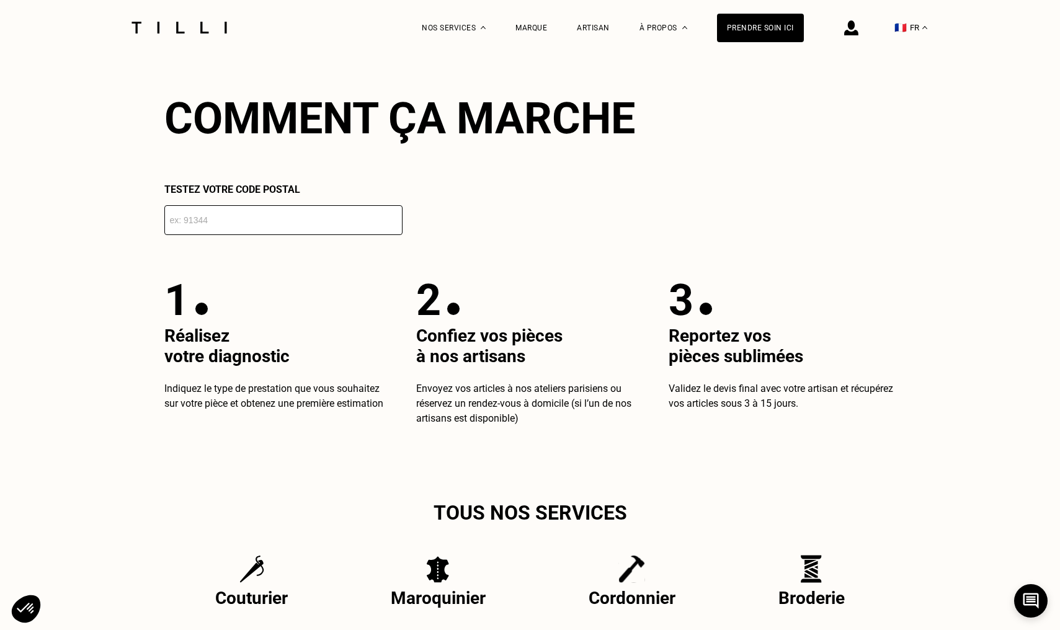
scroll to position [2214, 0]
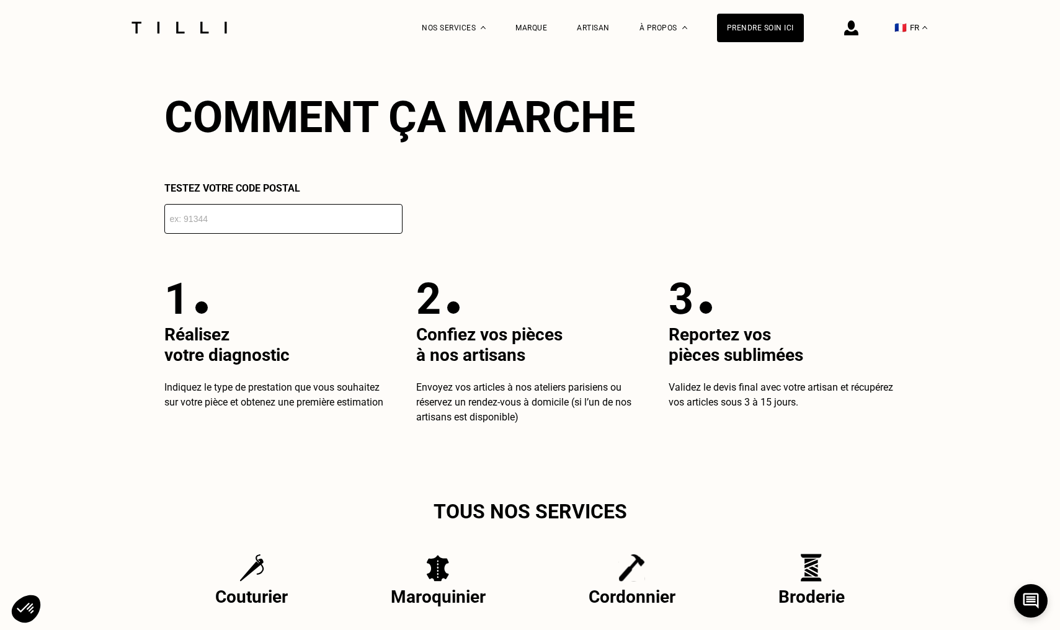
click at [234, 220] on input "number" at bounding box center [283, 219] width 238 height 30
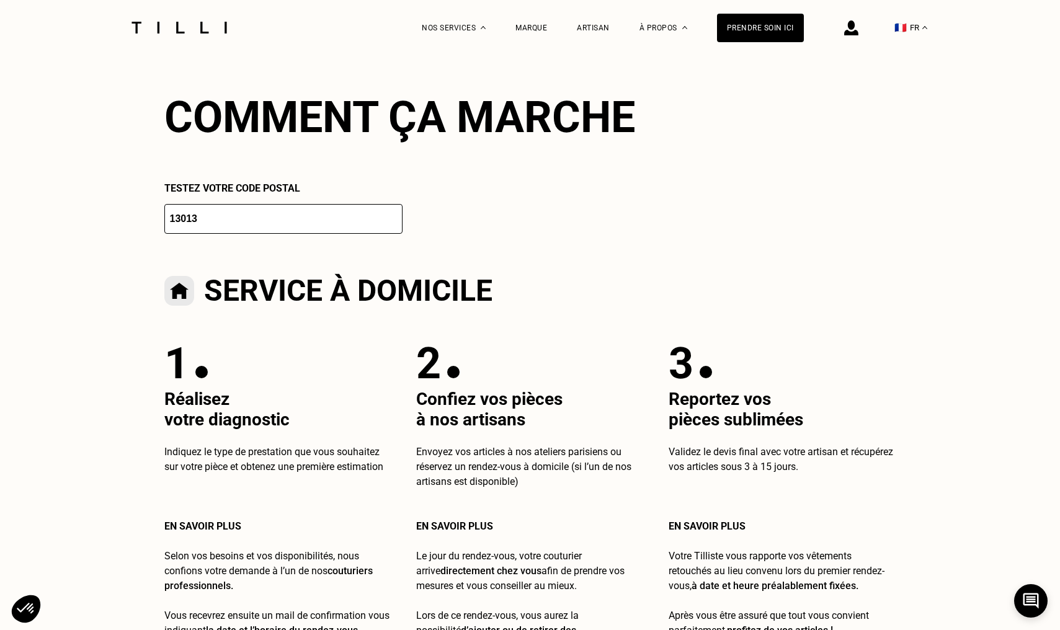
type input "13013"
click at [268, 345] on div "1" at bounding box center [226, 363] width 125 height 51
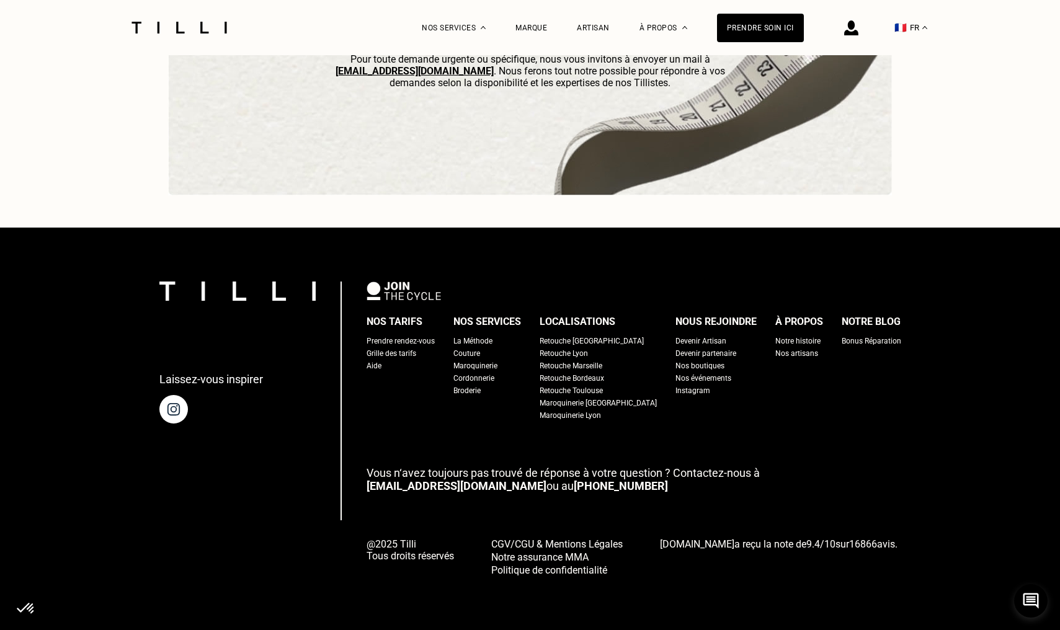
scroll to position [4099, 0]
click at [535, 24] on div "Marque" at bounding box center [531, 28] width 32 height 9
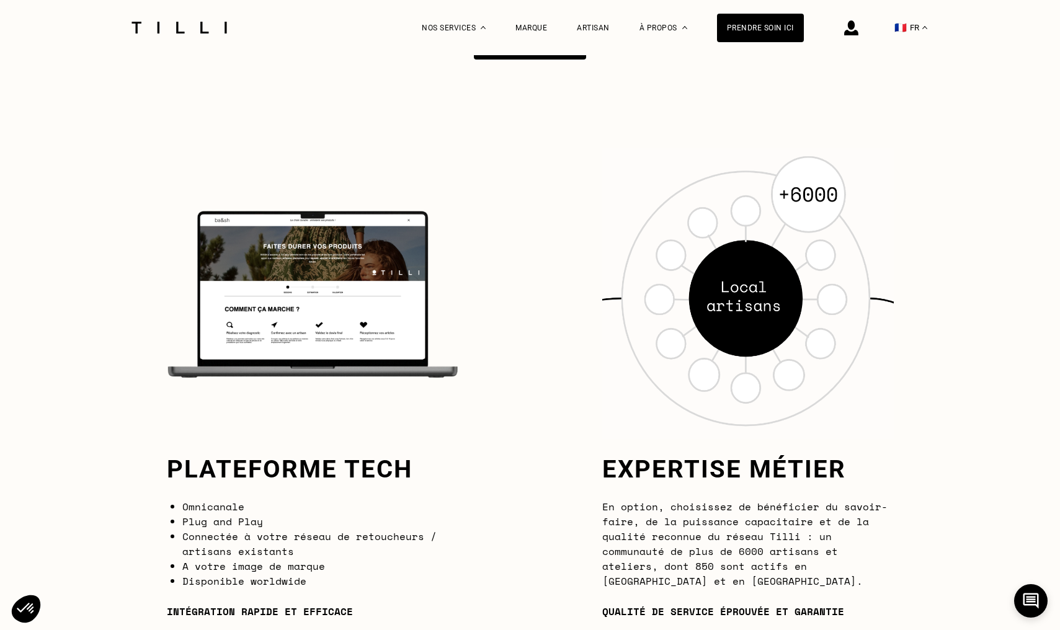
scroll to position [713, 0]
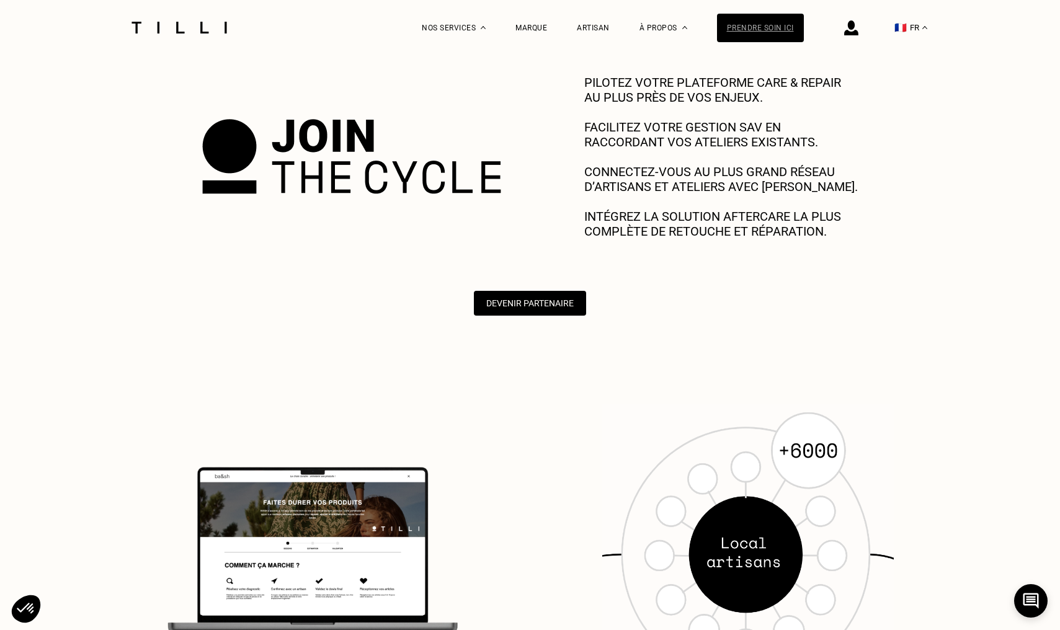
click at [781, 29] on div "Prendre soin ici" at bounding box center [760, 28] width 87 height 29
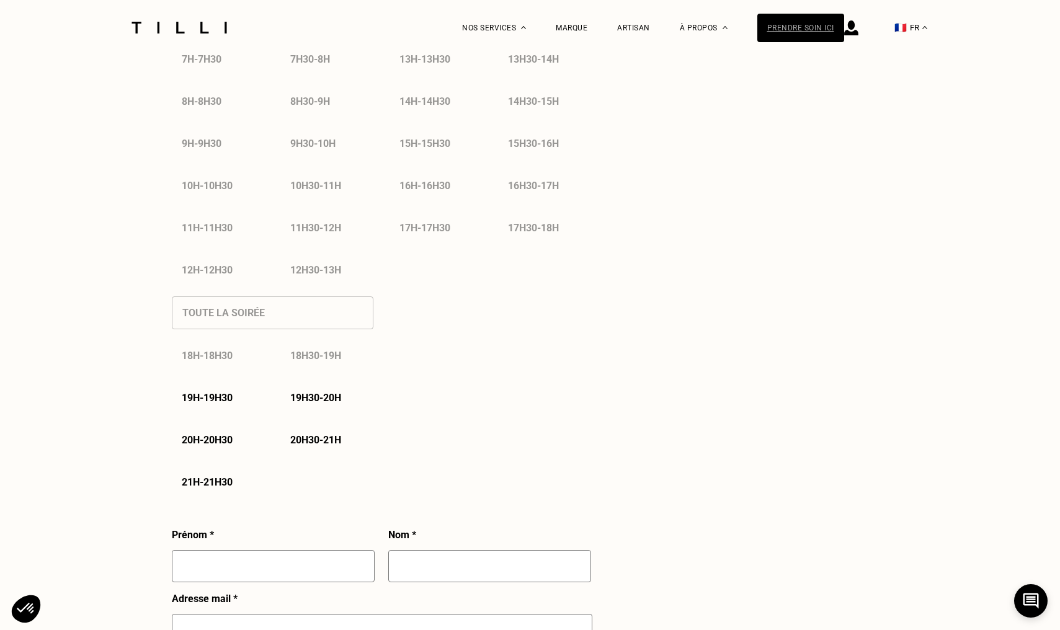
select select "FR"
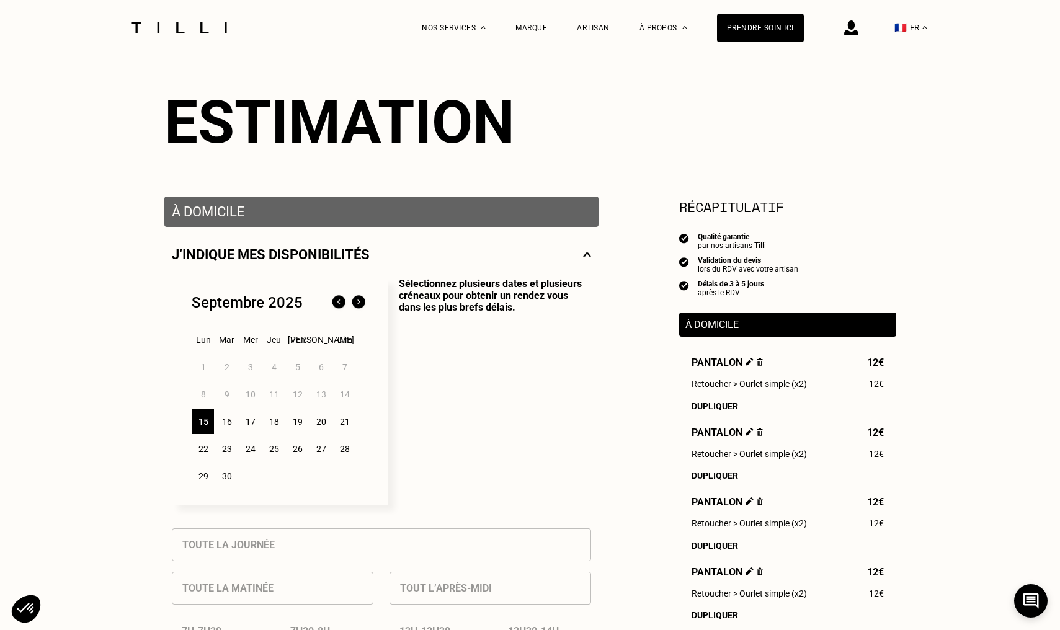
scroll to position [201, 0]
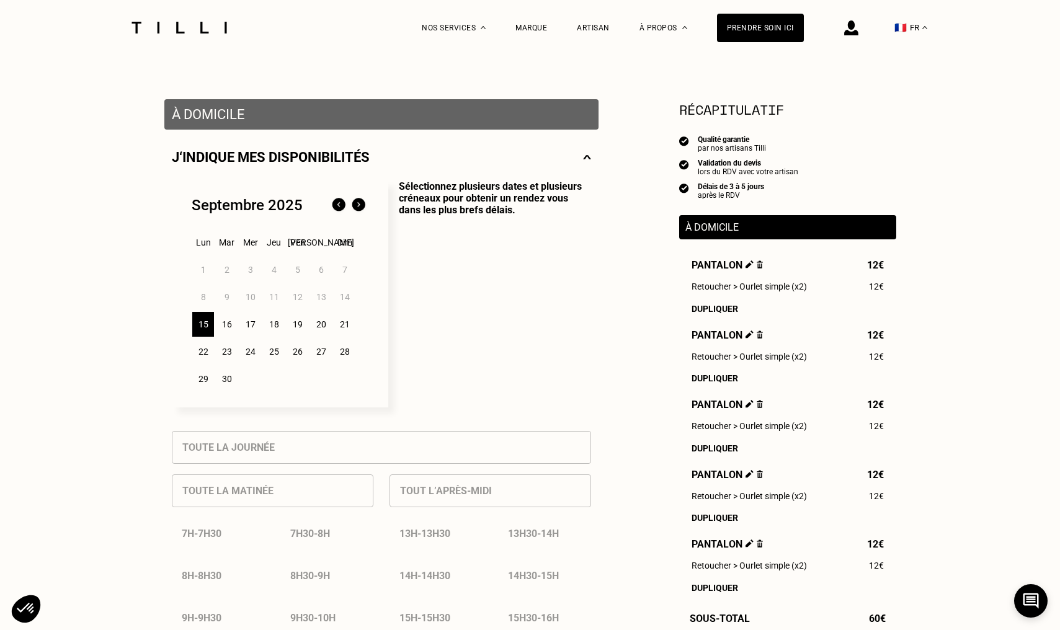
click at [762, 265] on img at bounding box center [760, 264] width 7 height 8
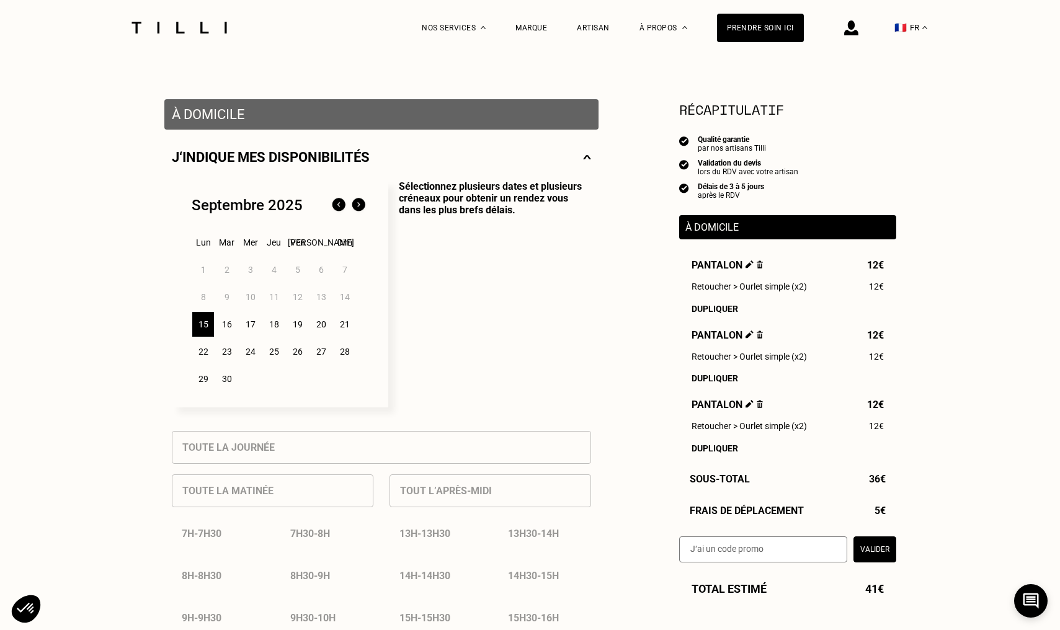
click at [761, 265] on img at bounding box center [760, 264] width 7 height 8
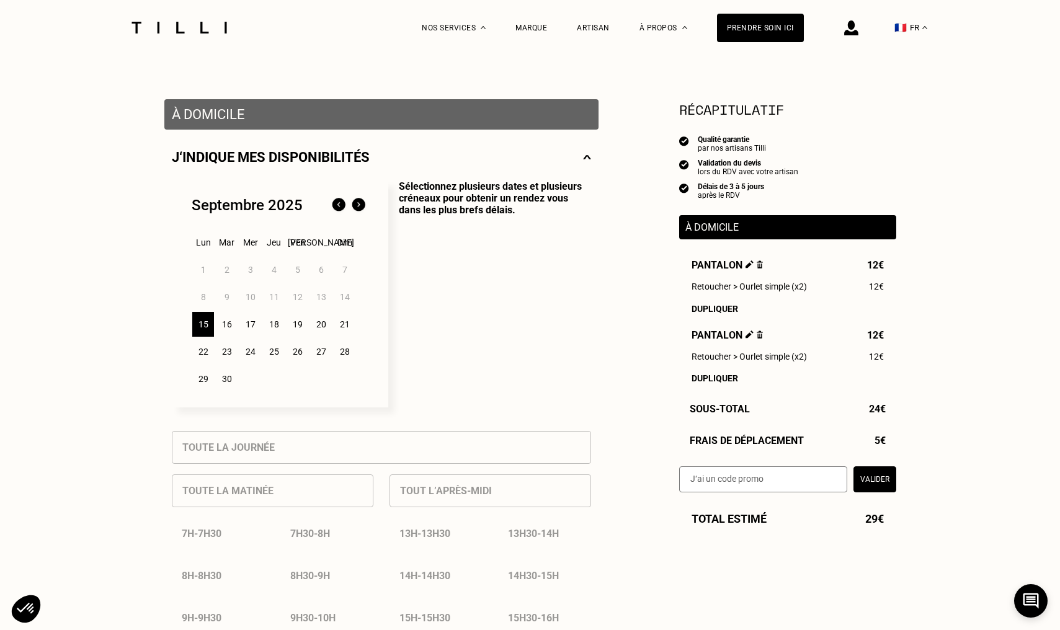
click at [761, 265] on img at bounding box center [760, 264] width 7 height 8
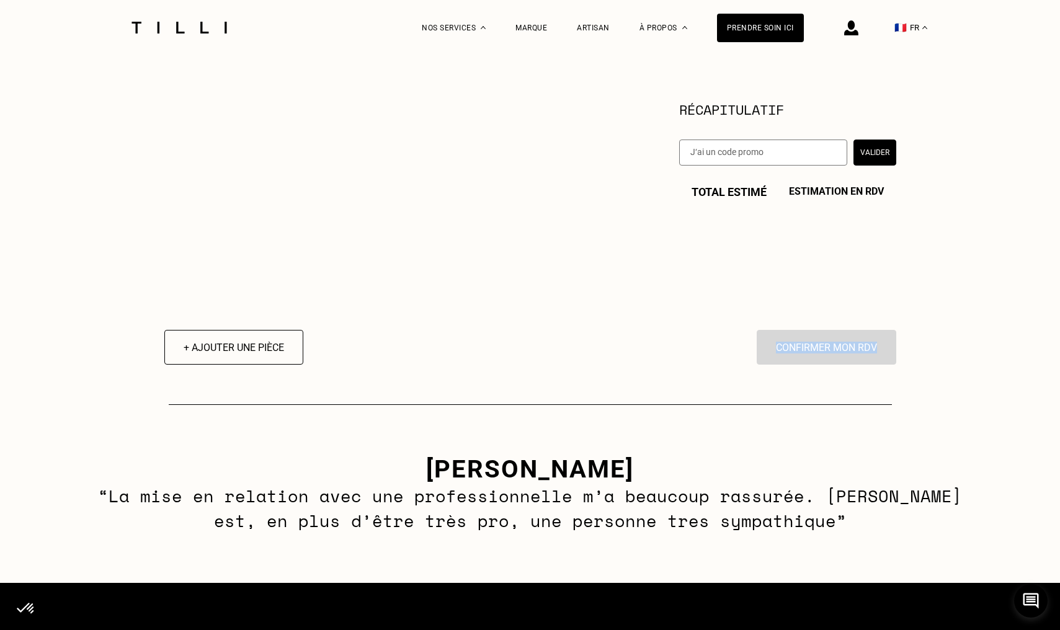
click at [761, 265] on div "+ Ajouter une pièce En cliquant sur “Confirmer”, vous déclenchez l’intervention…" at bounding box center [530, 212] width 732 height 305
click at [215, 344] on button "+ Ajouter une pièce" at bounding box center [233, 347] width 153 height 38
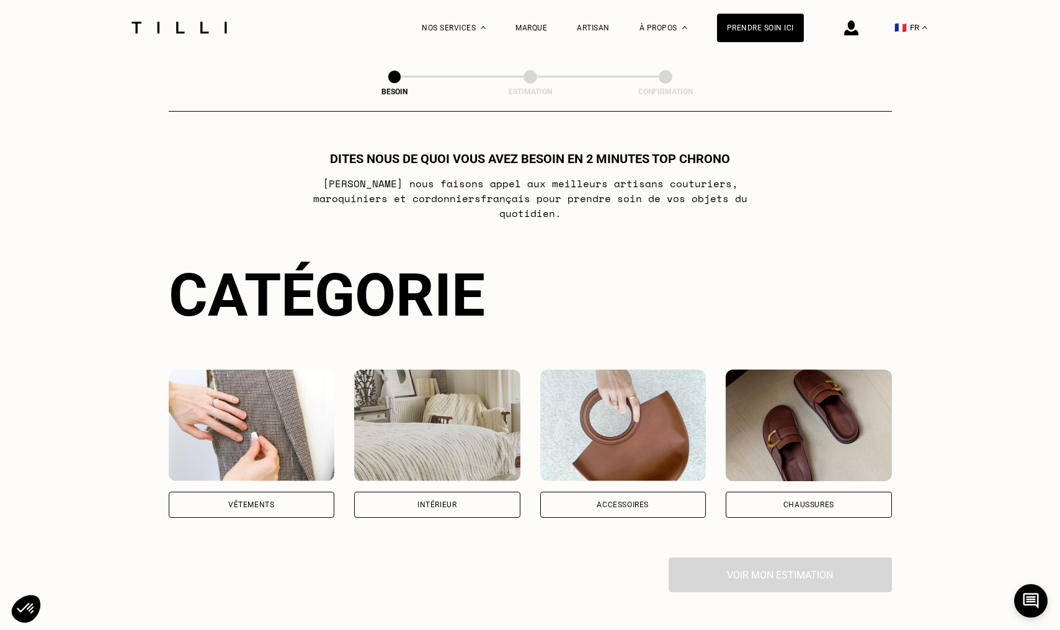
click at [226, 411] on img at bounding box center [252, 426] width 166 height 112
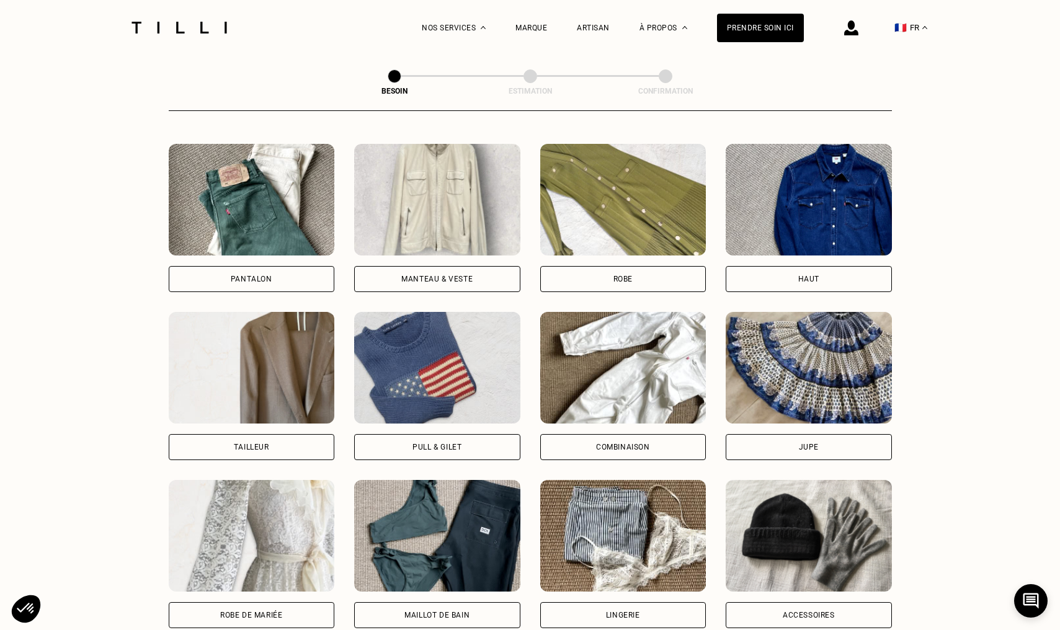
scroll to position [564, 0]
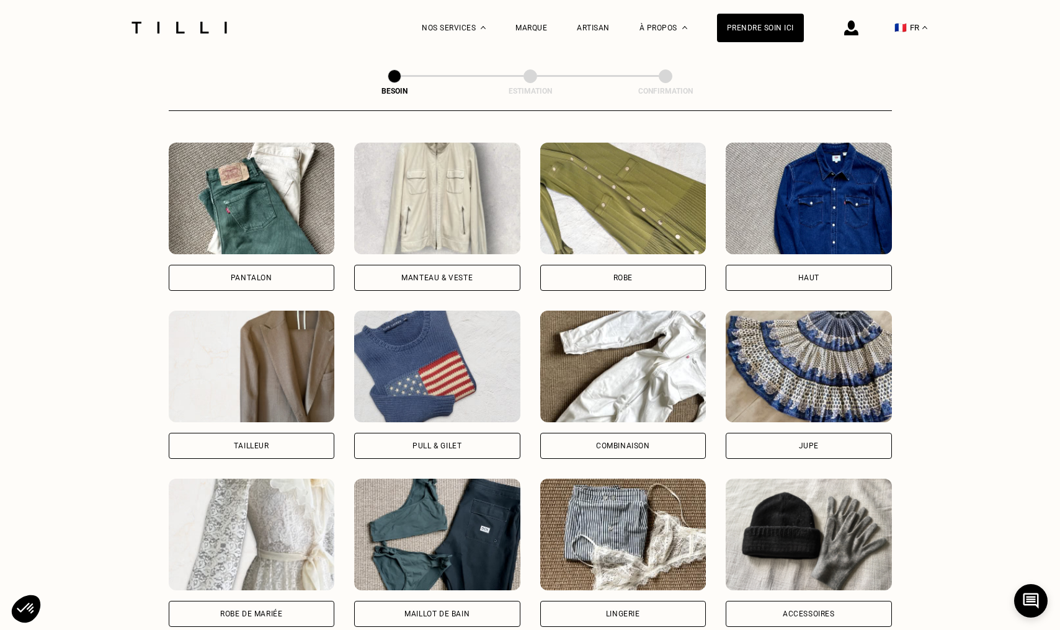
click at [444, 161] on img at bounding box center [437, 199] width 166 height 112
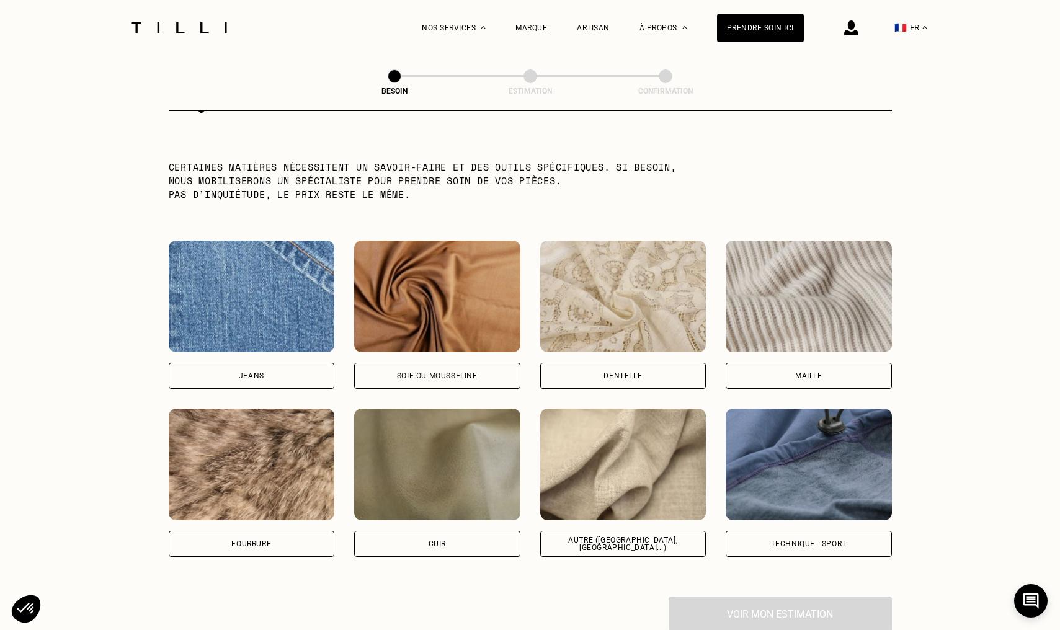
scroll to position [1220, 0]
click at [582, 441] on img at bounding box center [623, 464] width 166 height 112
select select "FR"
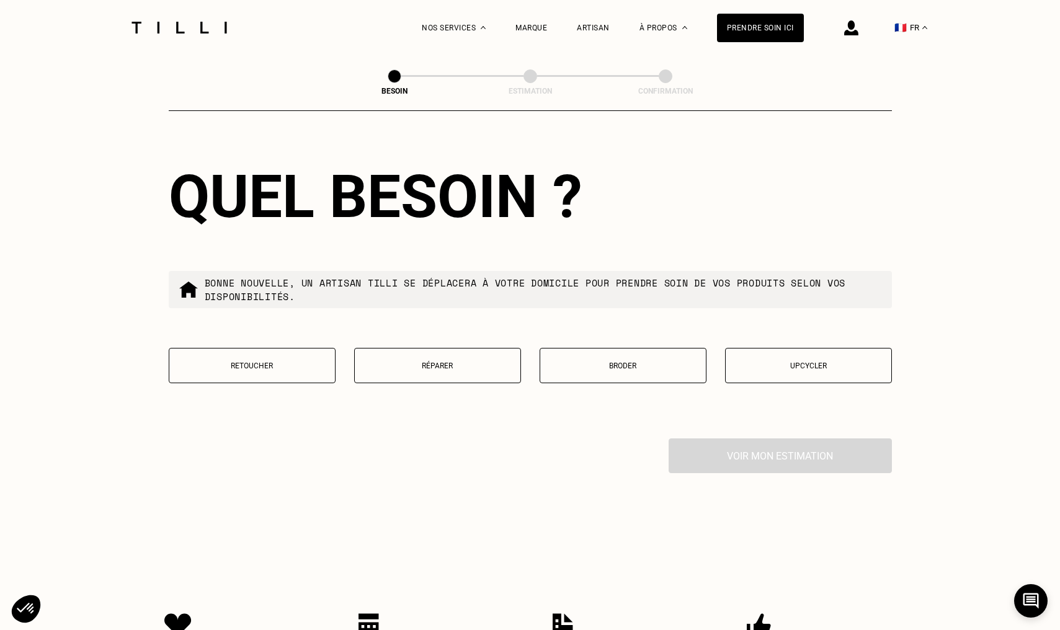
scroll to position [2034, 0]
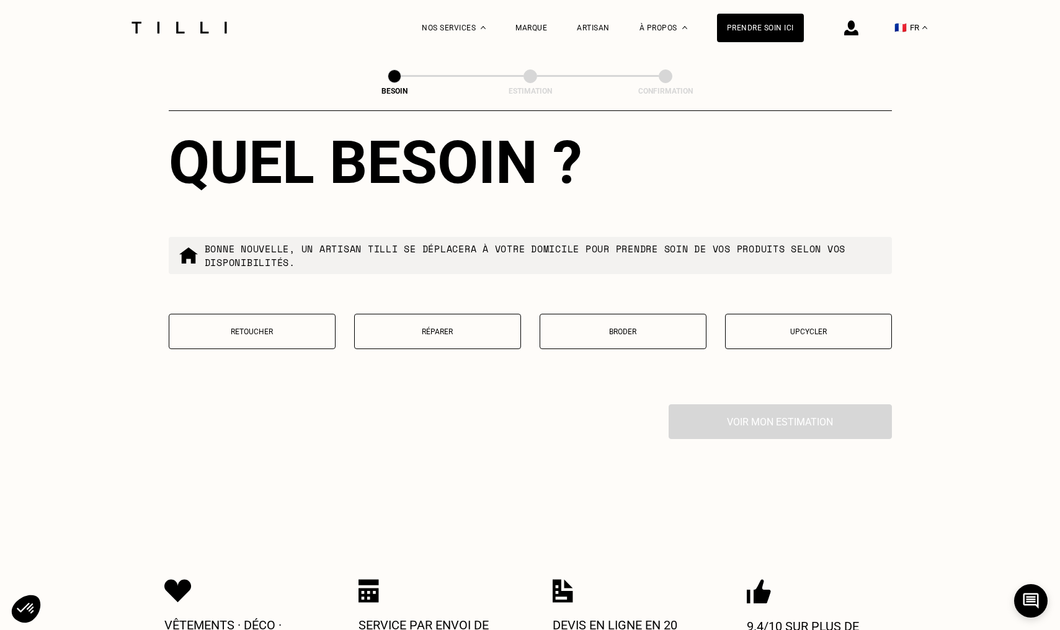
click at [286, 334] on button "Retoucher" at bounding box center [252, 331] width 167 height 35
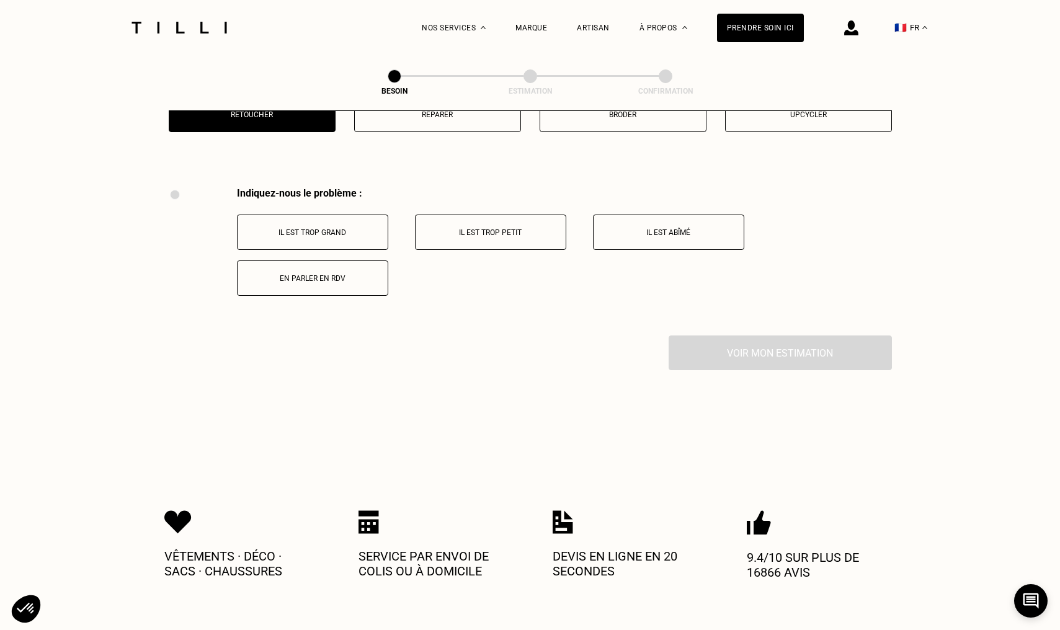
scroll to position [2289, 0]
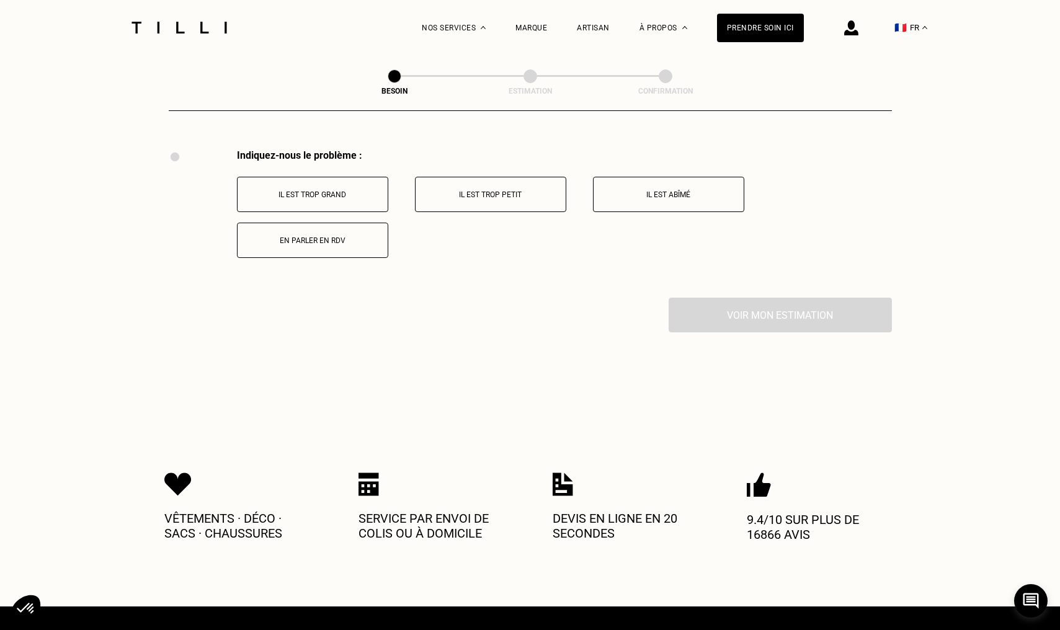
click at [314, 190] on button "Il est trop grand" at bounding box center [312, 194] width 151 height 35
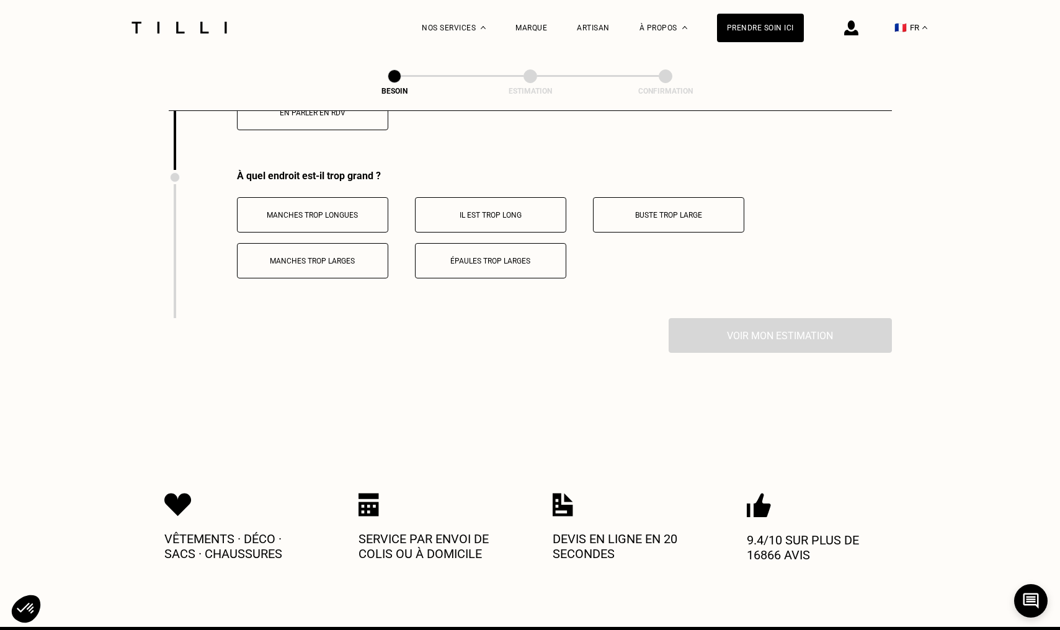
scroll to position [2437, 0]
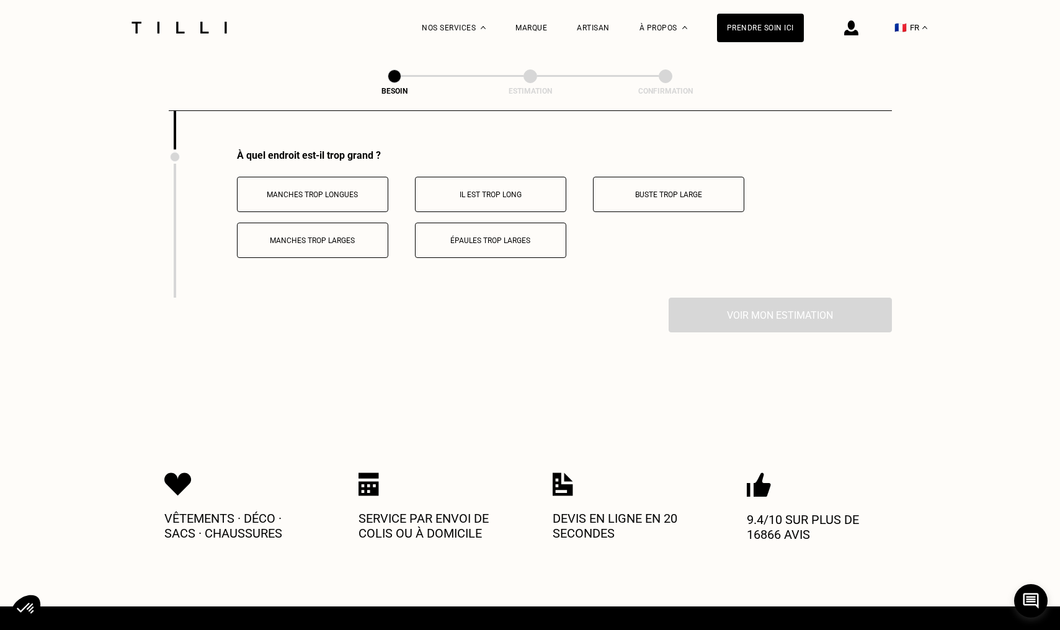
click at [313, 192] on button "Manches trop longues" at bounding box center [312, 194] width 151 height 35
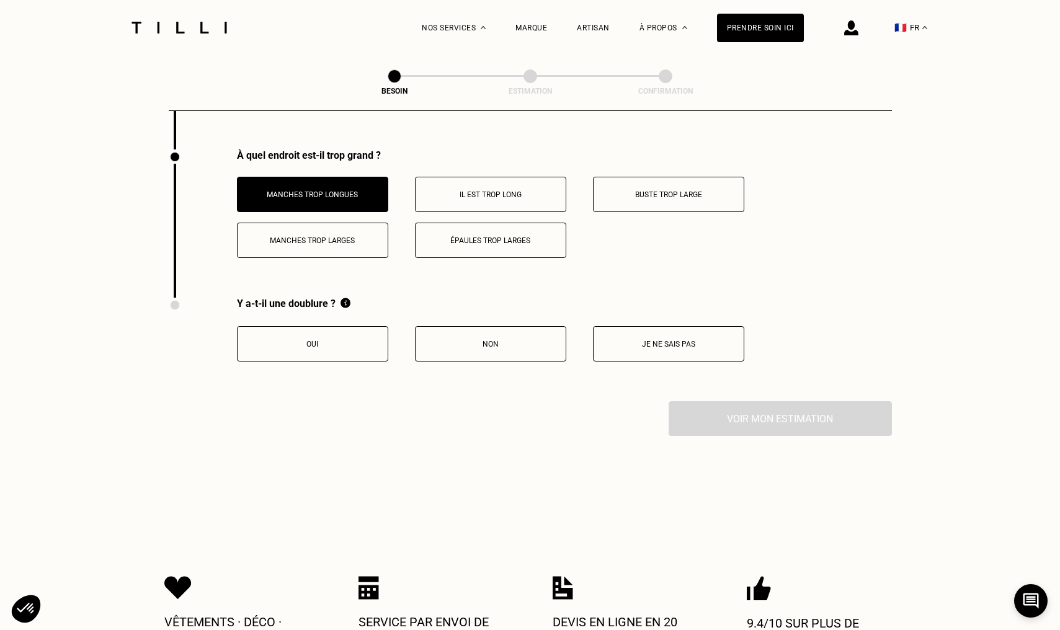
click at [327, 234] on button "Manches trop larges" at bounding box center [312, 240] width 151 height 35
click at [624, 190] on p "Buste trop large" at bounding box center [669, 194] width 138 height 9
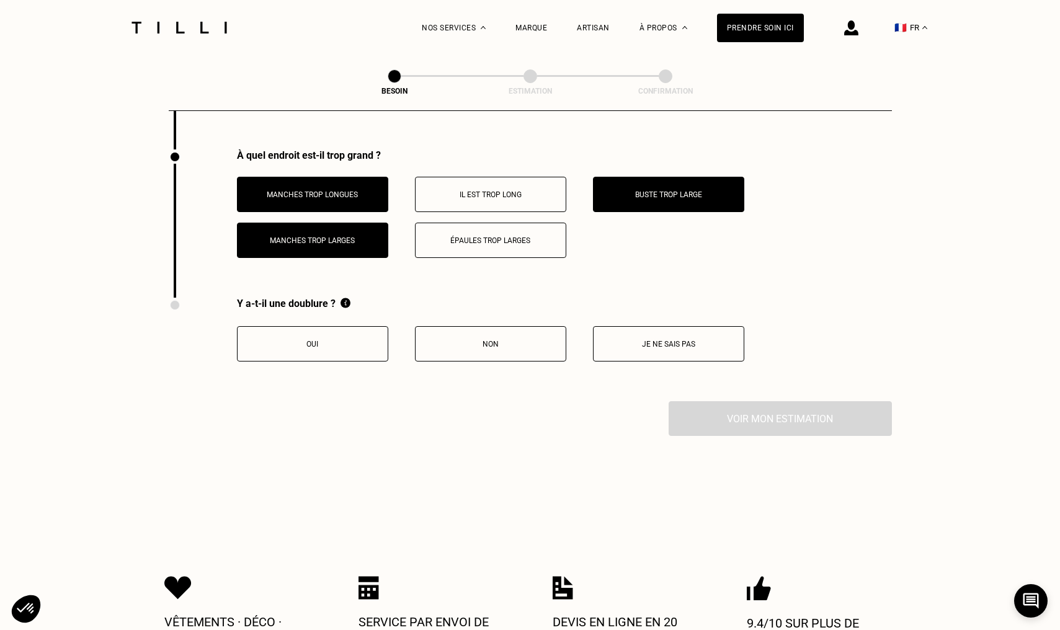
click at [272, 327] on button "Oui" at bounding box center [312, 343] width 151 height 35
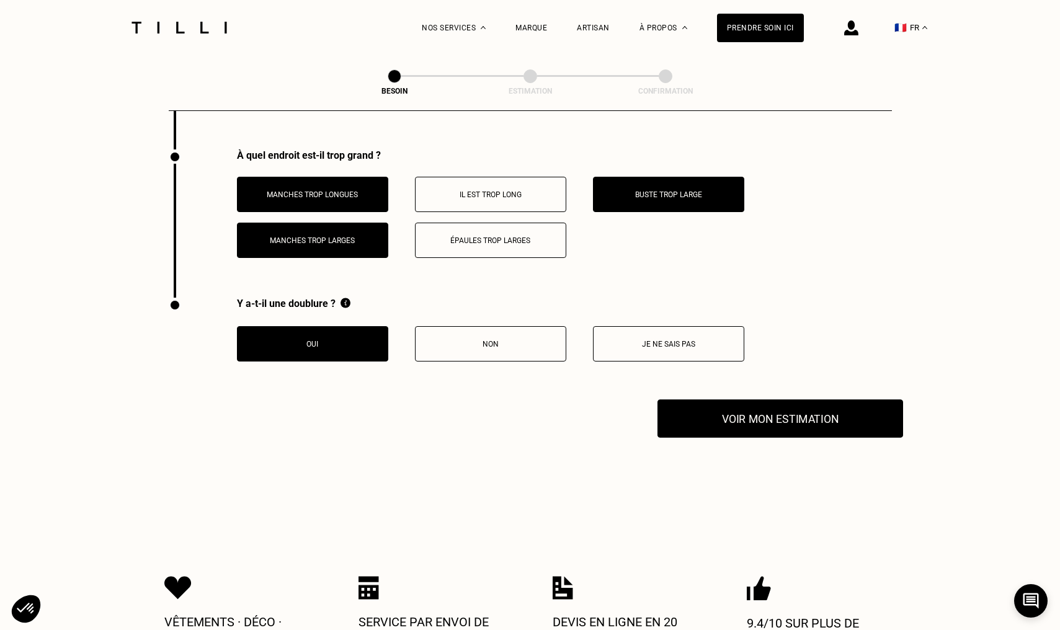
click at [691, 399] on button "Voir mon estimation" at bounding box center [780, 418] width 246 height 38
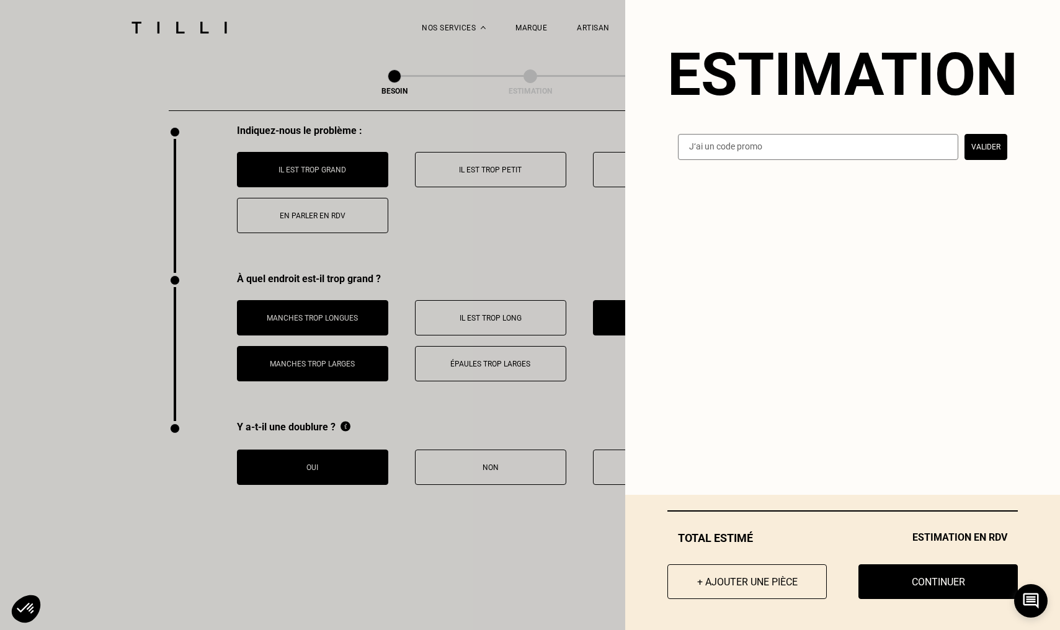
scroll to position [2176, 0]
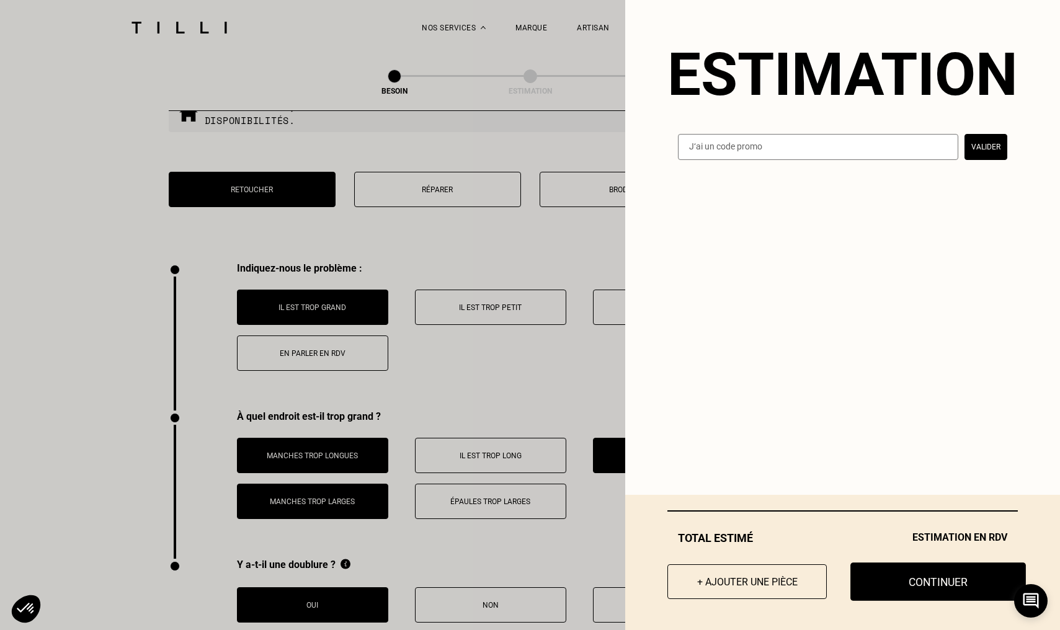
click at [926, 584] on button "Continuer" at bounding box center [937, 581] width 175 height 38
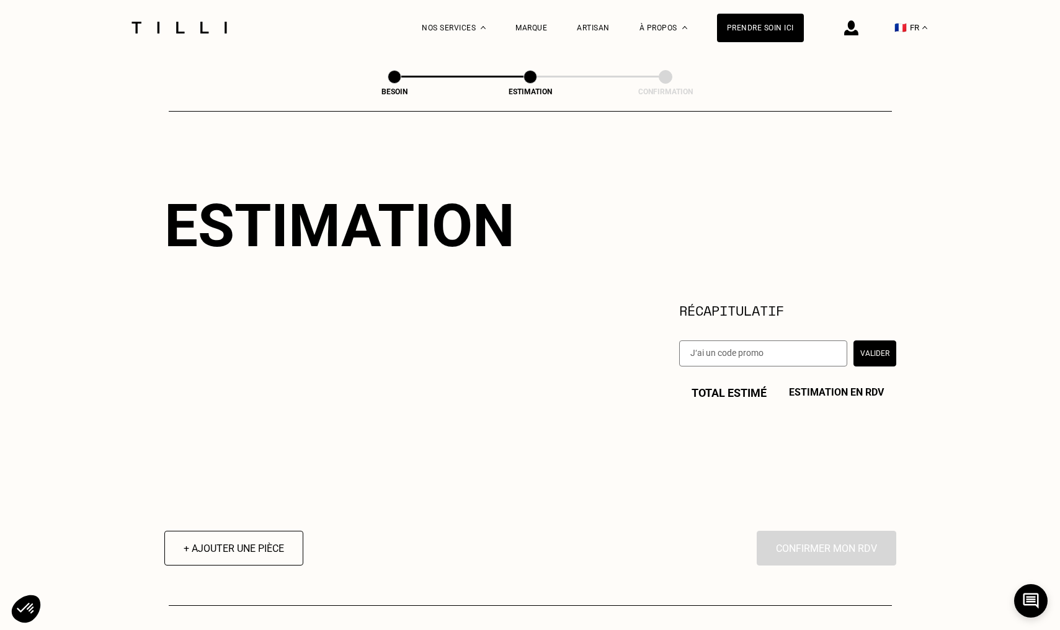
click at [197, 20] on div at bounding box center [179, 27] width 104 height 55
